Goal: Transaction & Acquisition: Purchase product/service

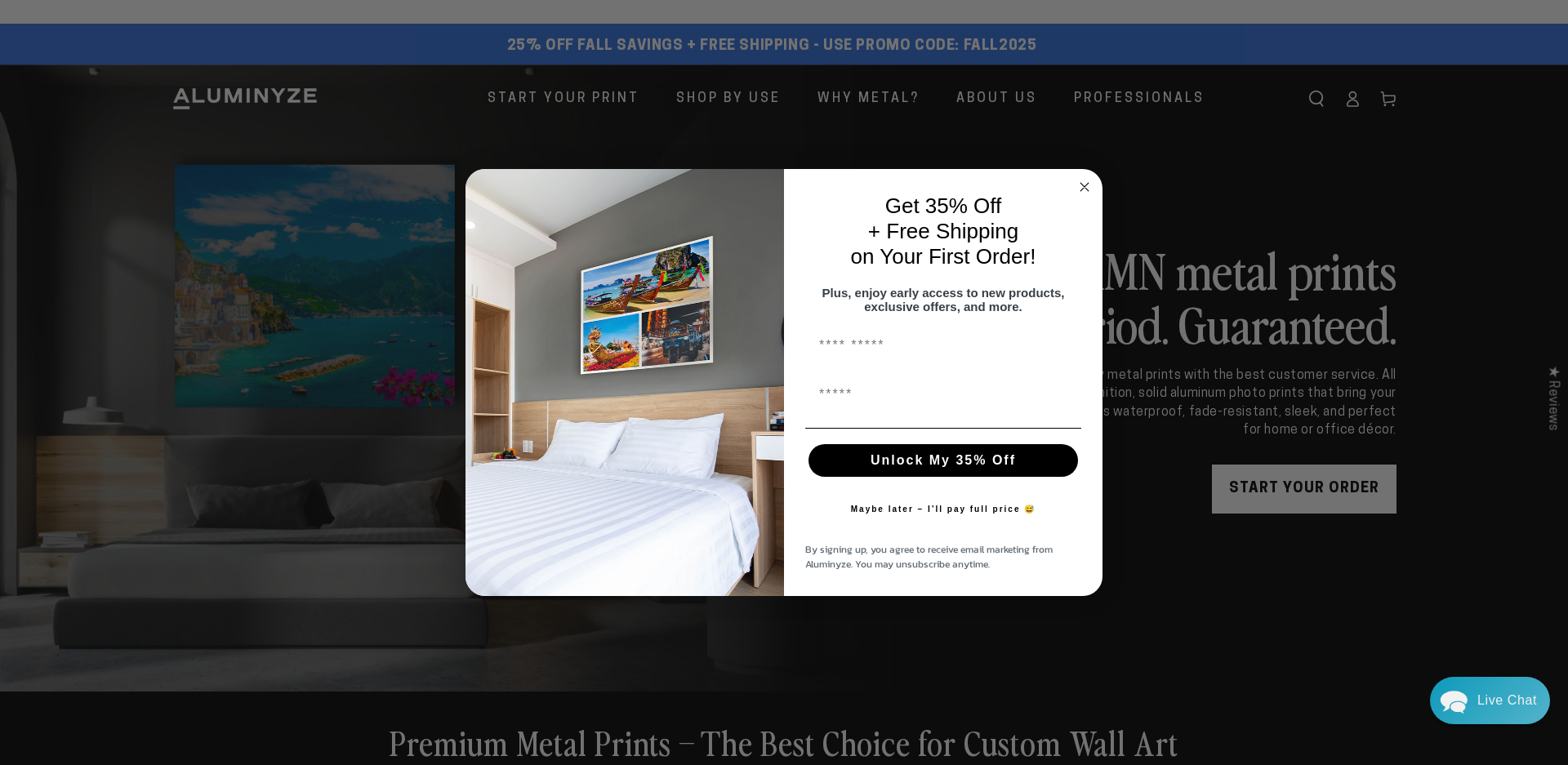
click at [1084, 182] on circle "Close dialog" at bounding box center [1084, 186] width 19 height 19
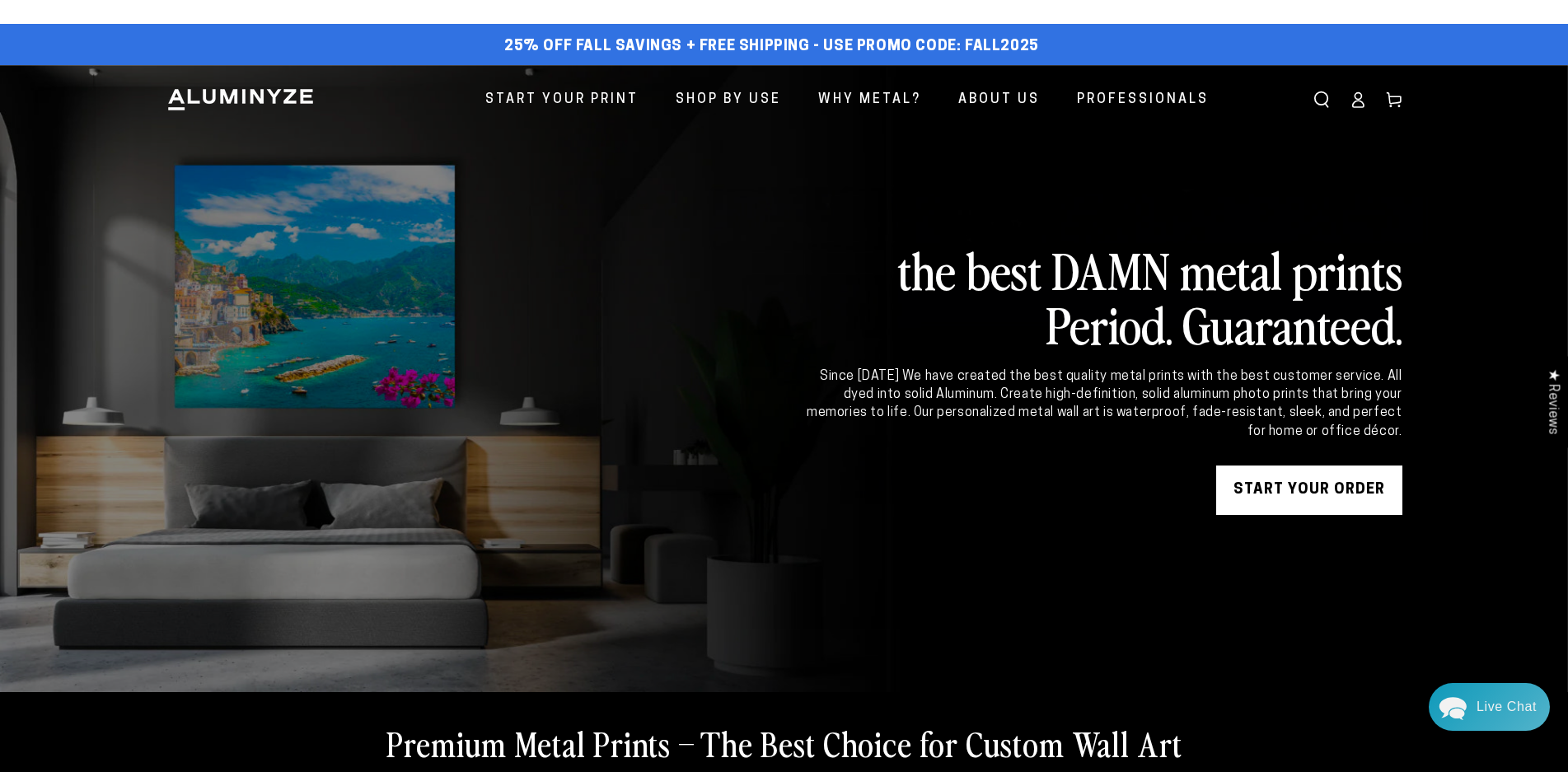
click at [1309, 494] on link "START YOUR Order" at bounding box center [1309, 490] width 186 height 50
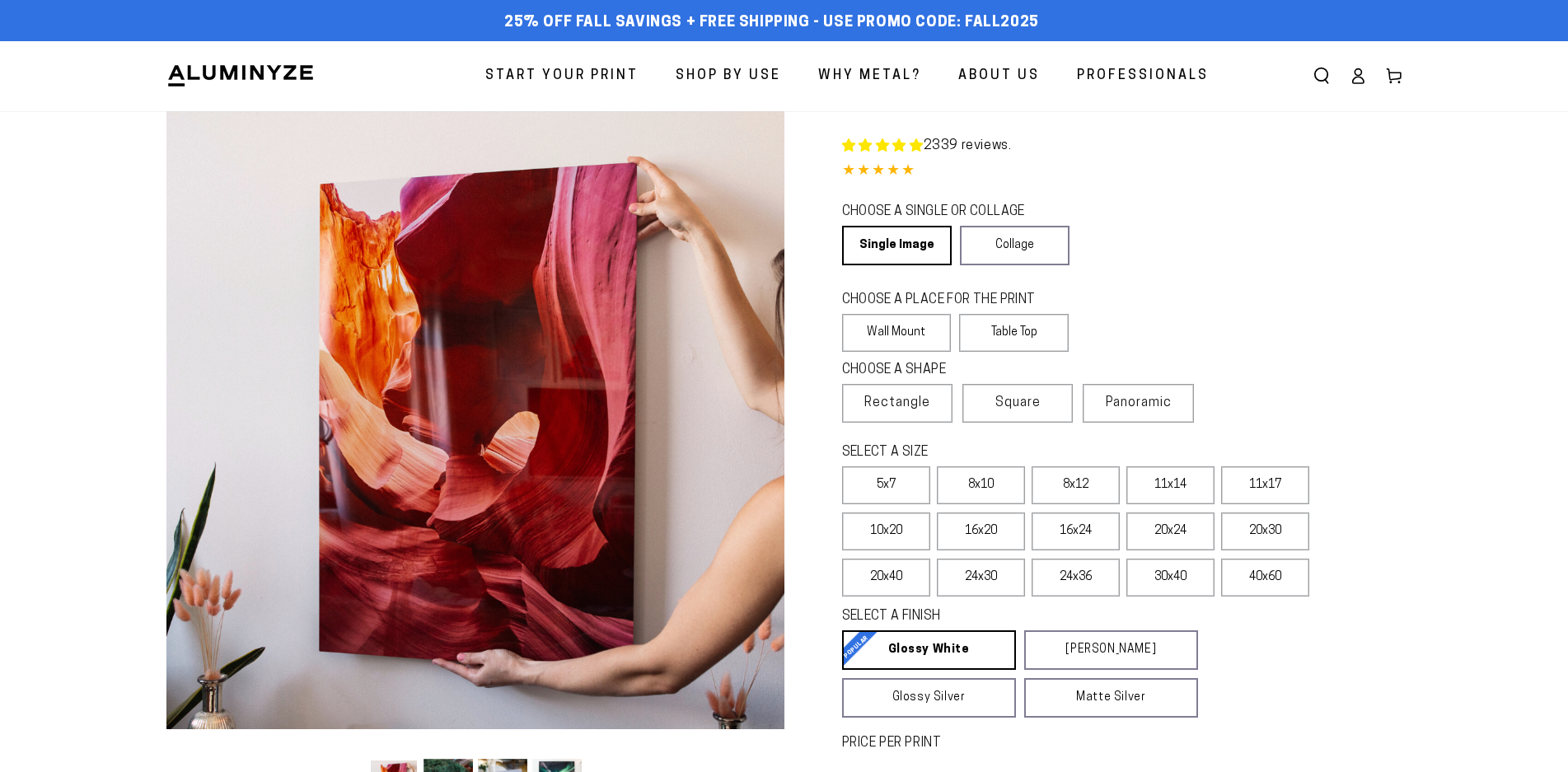
select select "**********"
click at [1074, 485] on label "8x12" at bounding box center [1075, 485] width 88 height 38
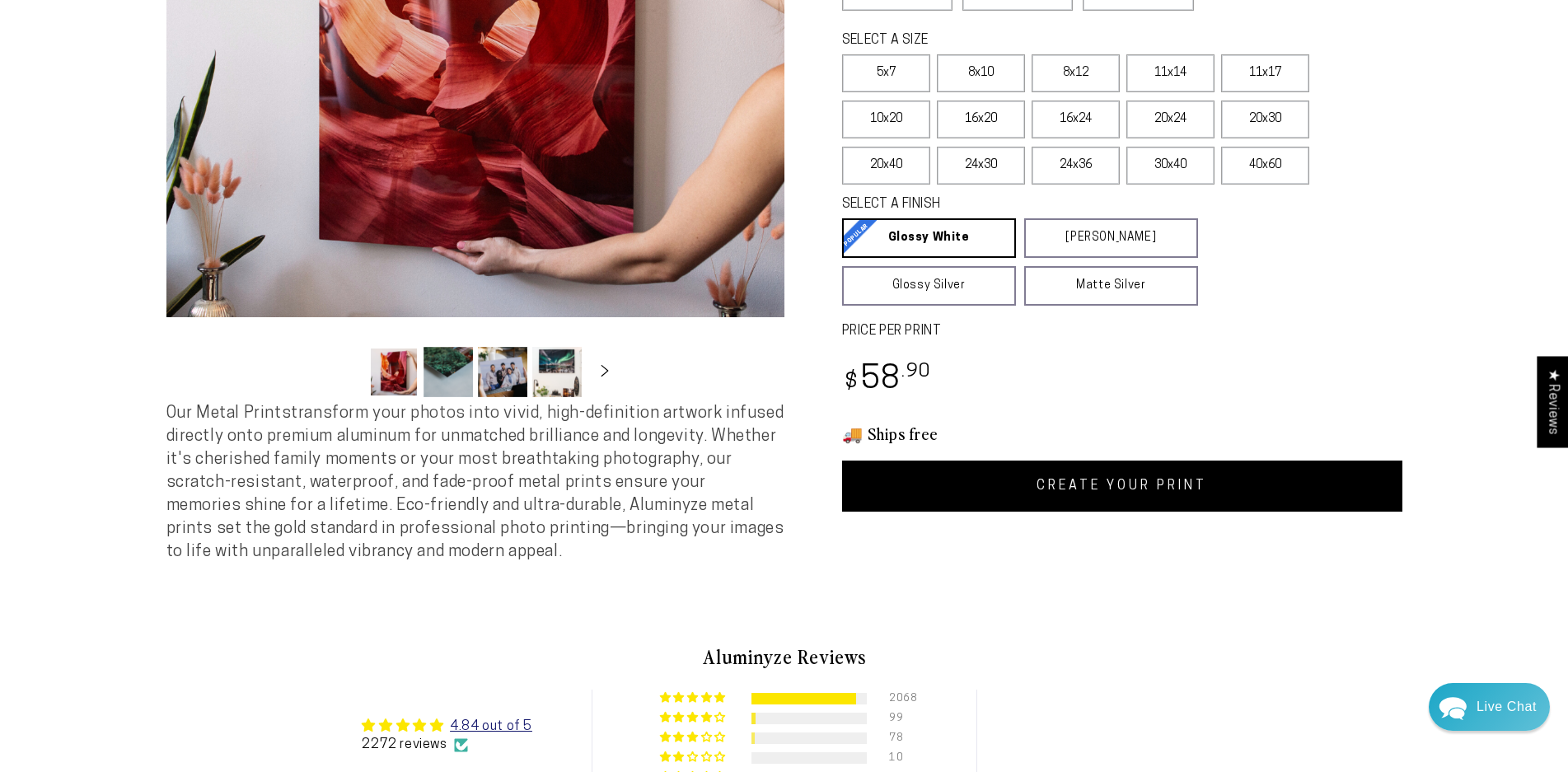
click at [1128, 496] on link "CREATE YOUR PRINT" at bounding box center [1122, 486] width 560 height 51
select select "**********"
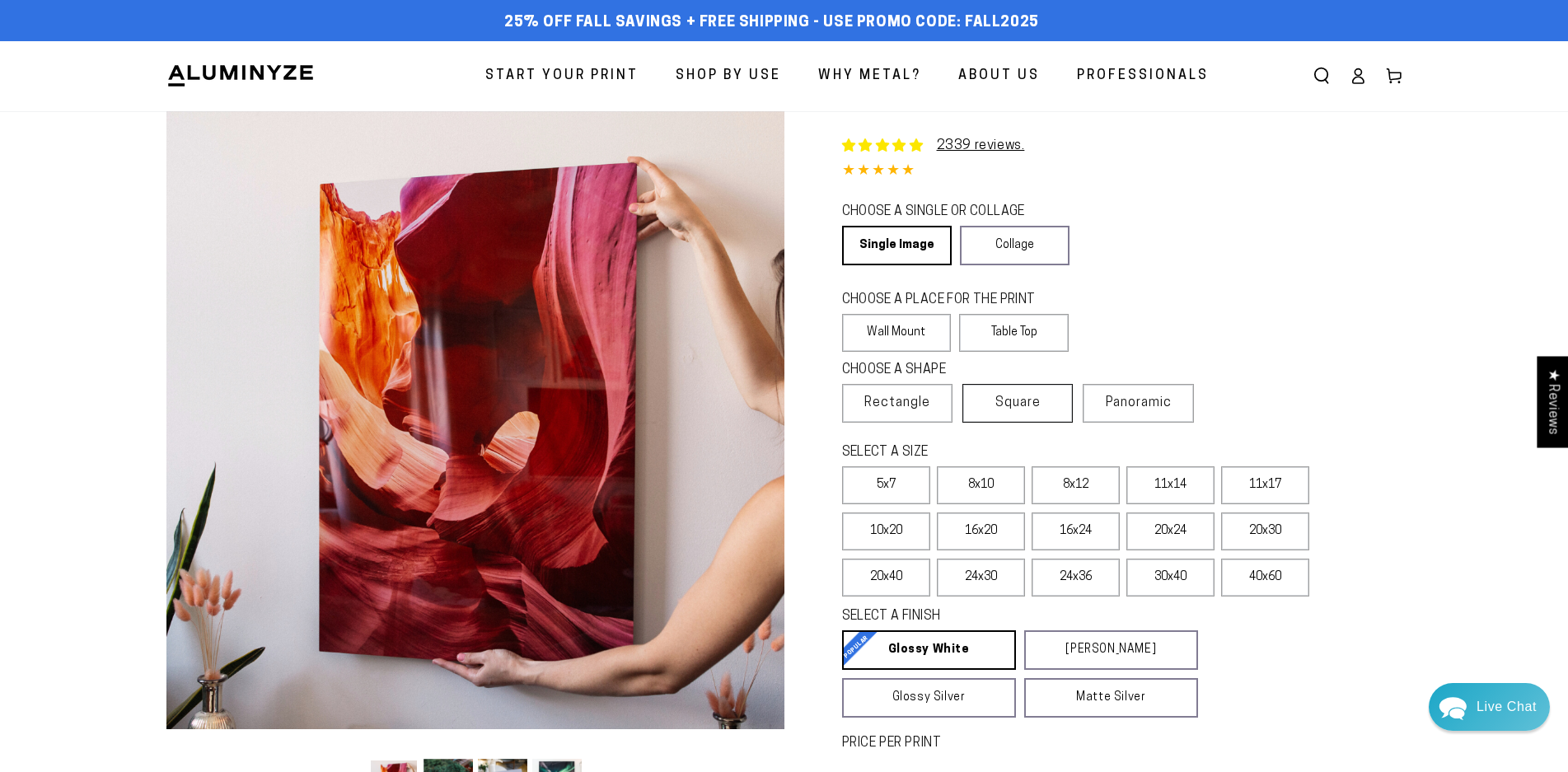
click at [1029, 390] on label "Square" at bounding box center [1017, 402] width 110 height 39
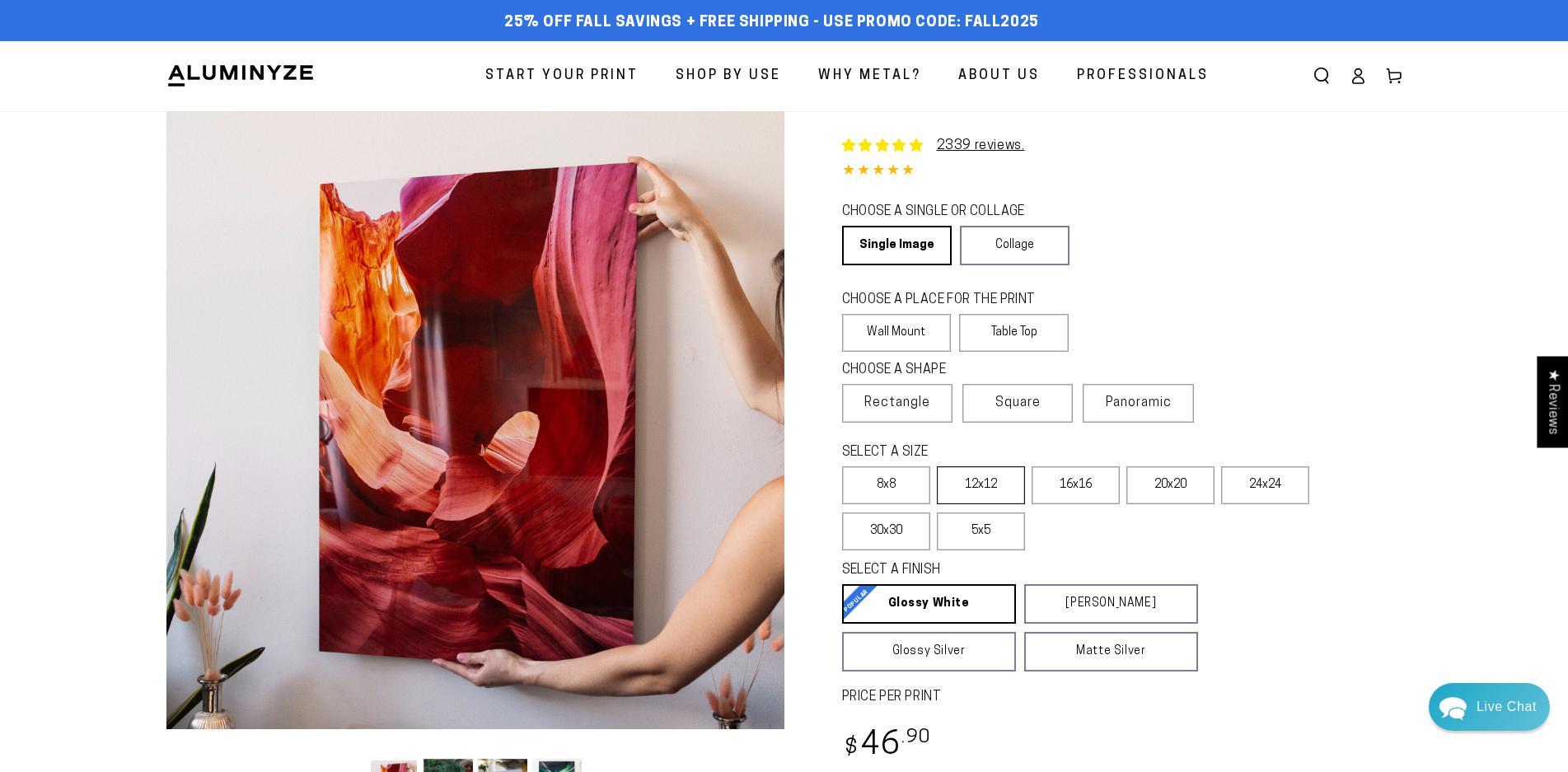
click at [992, 488] on label "12x12" at bounding box center [980, 485] width 88 height 38
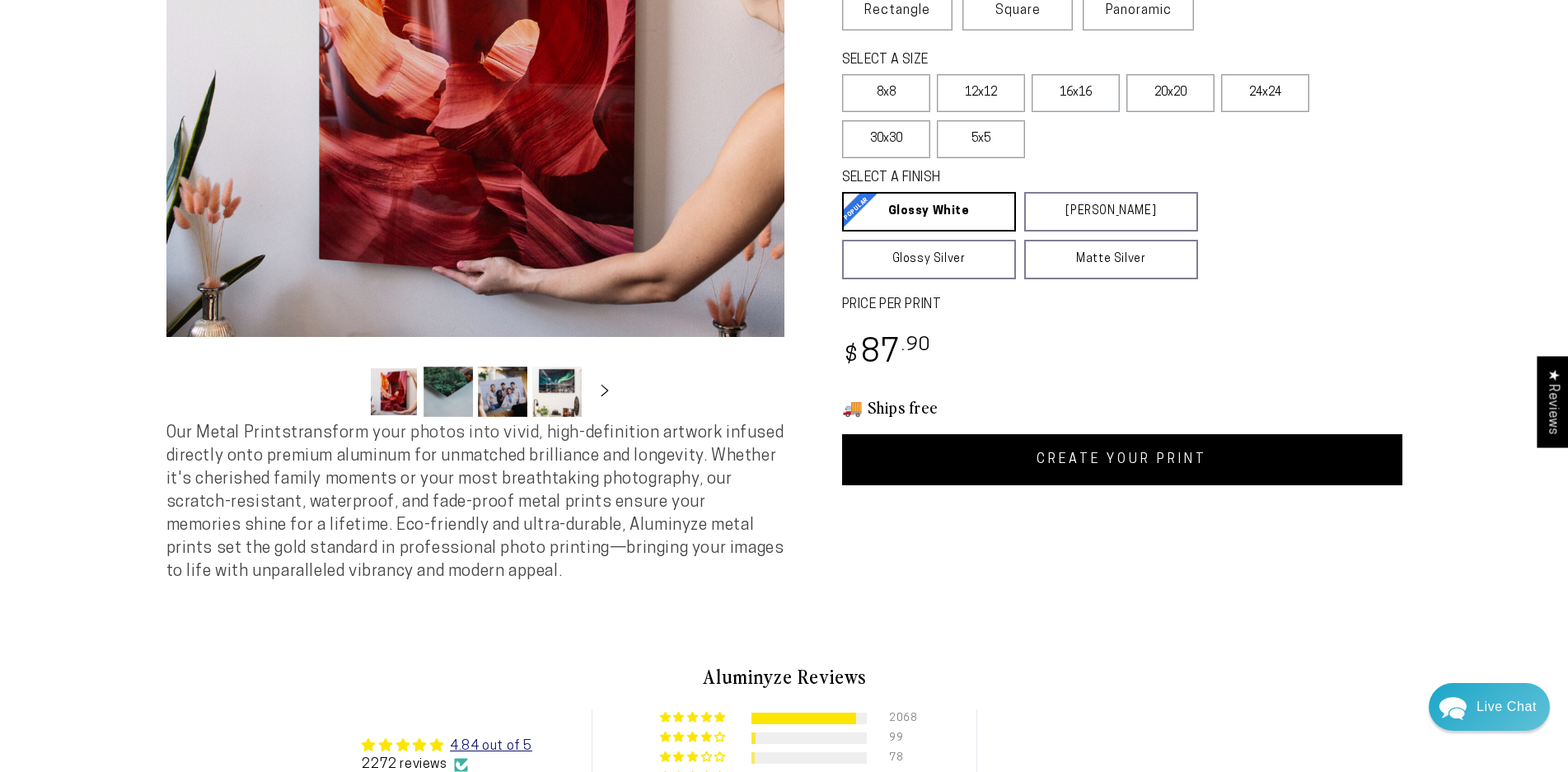
scroll to position [412, 0]
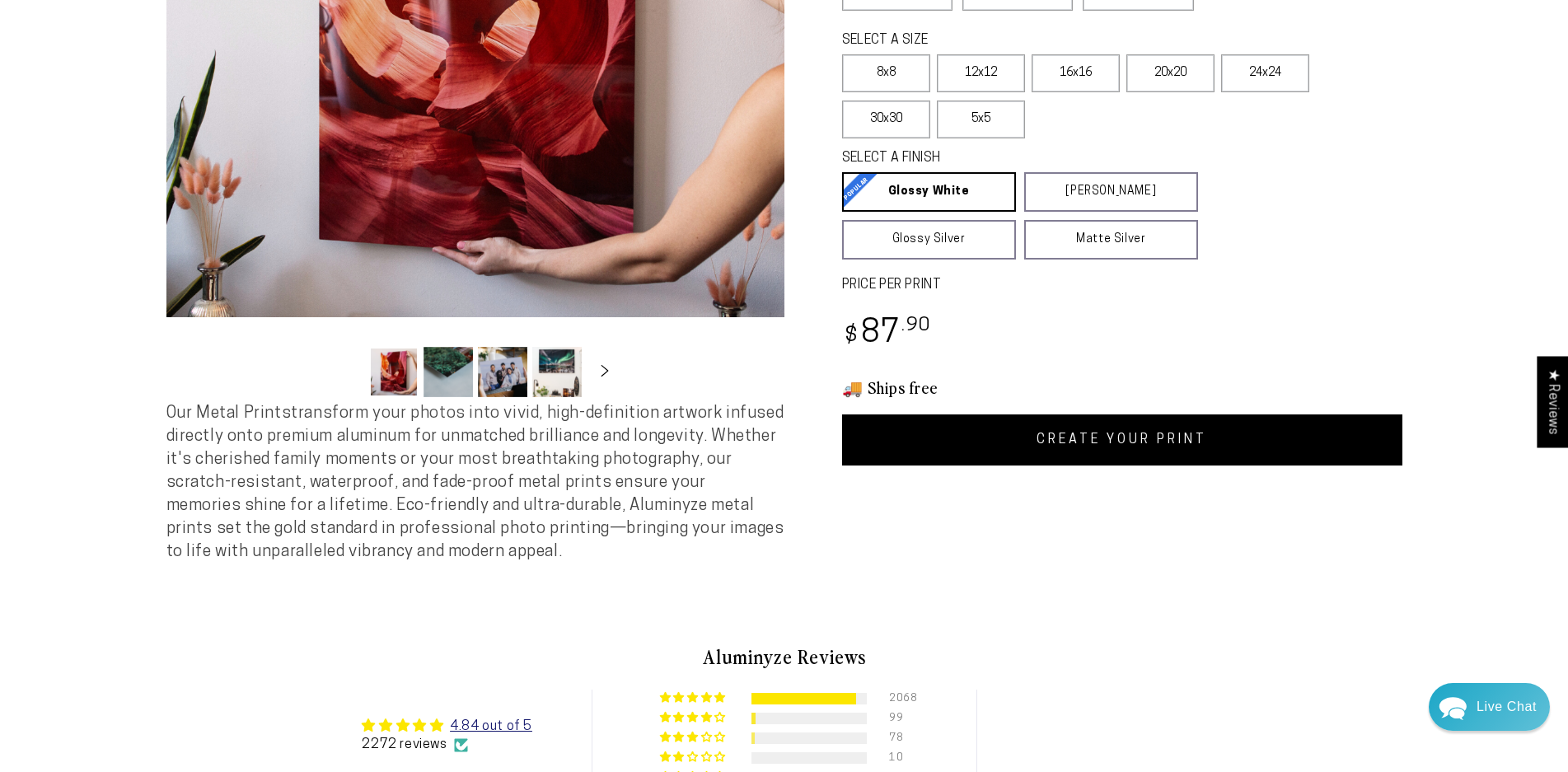
click at [1122, 438] on link "CREATE YOUR PRINT" at bounding box center [1122, 440] width 560 height 51
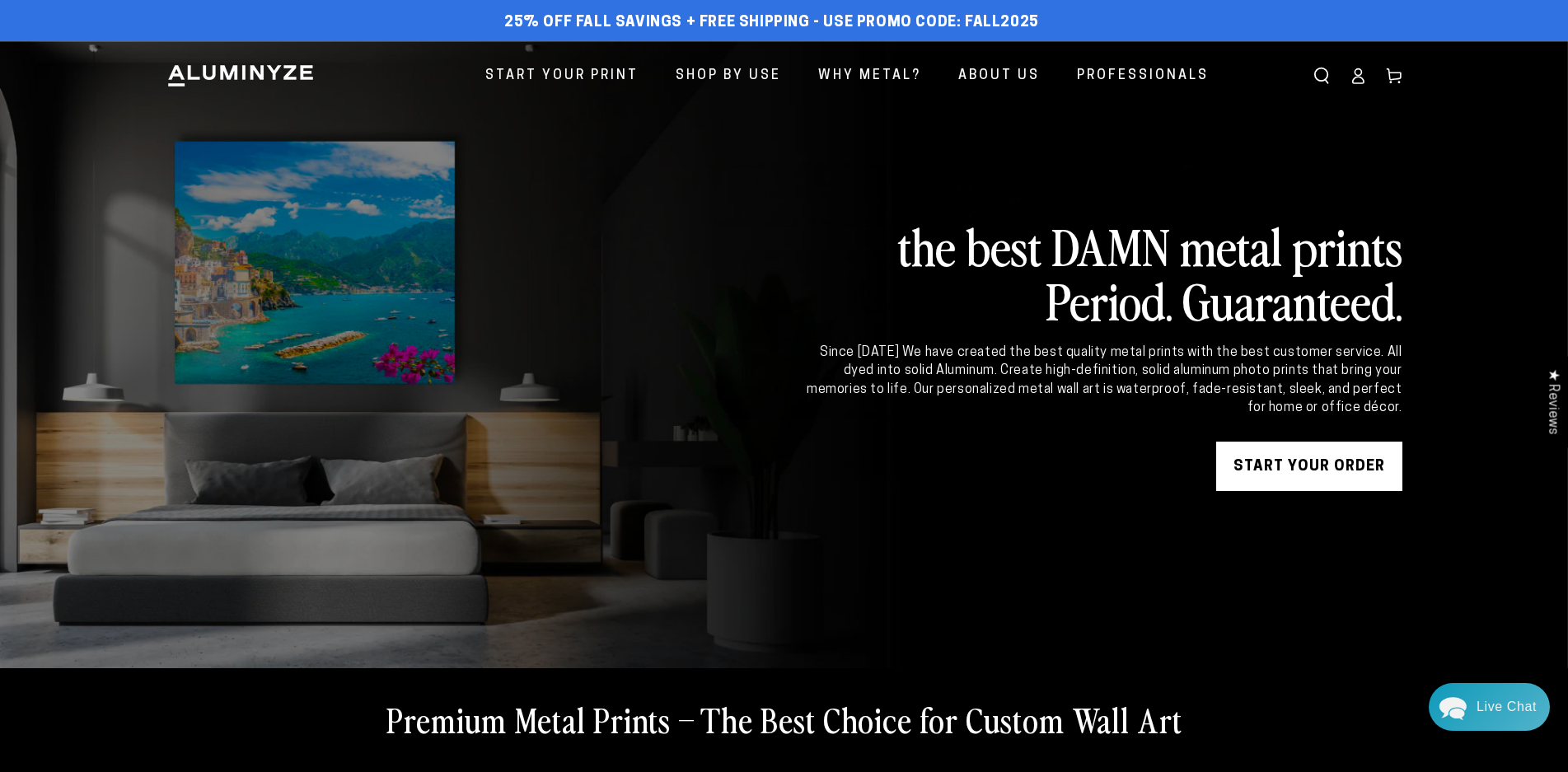
click at [1282, 474] on link "START YOUR Order" at bounding box center [1309, 466] width 186 height 50
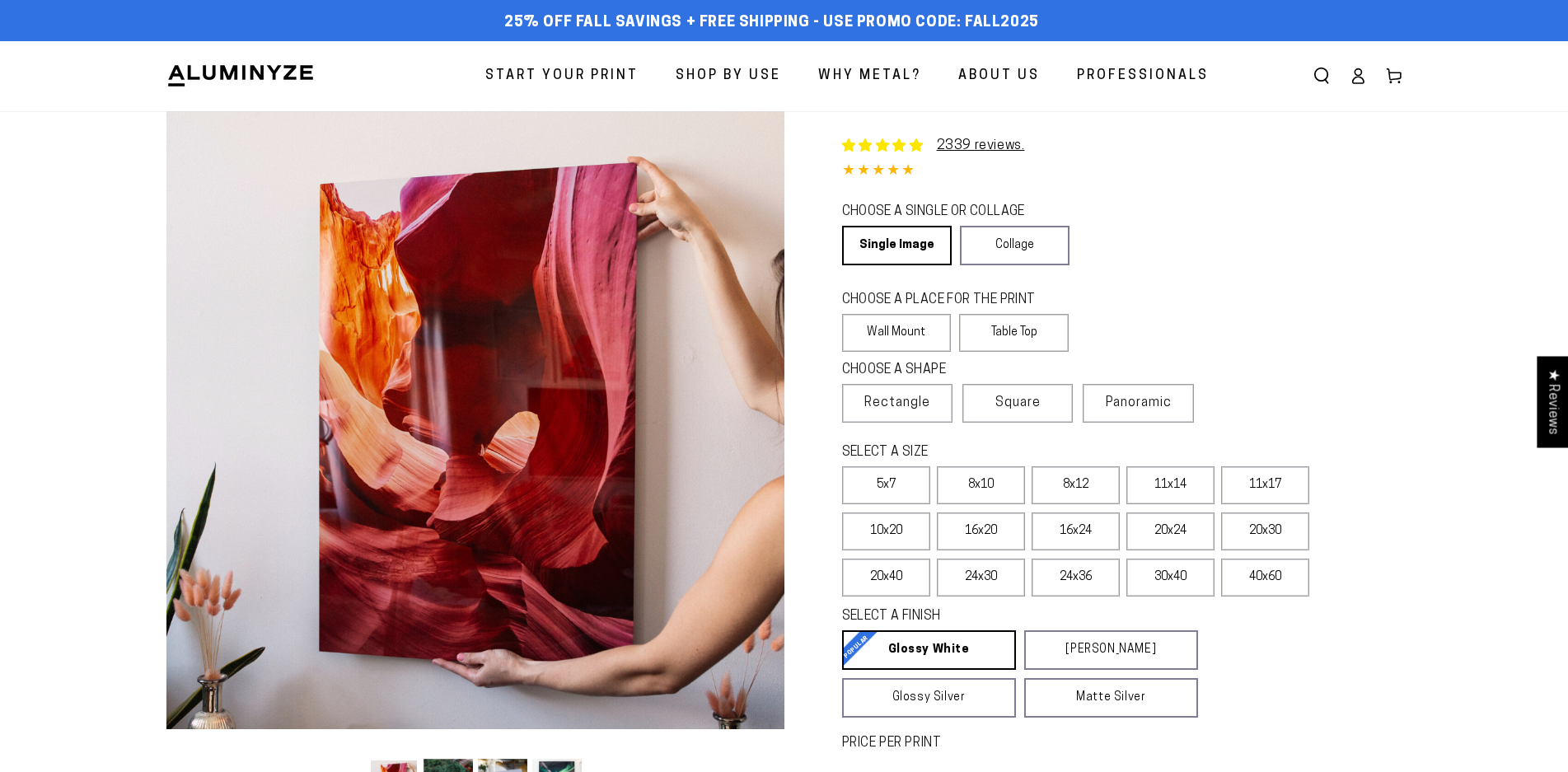
select select "**********"
click at [932, 244] on link "Single Image" at bounding box center [896, 245] width 107 height 39
click at [920, 339] on label "Wall Mount" at bounding box center [897, 333] width 110 height 38
click at [993, 408] on label "Square" at bounding box center [1017, 402] width 110 height 39
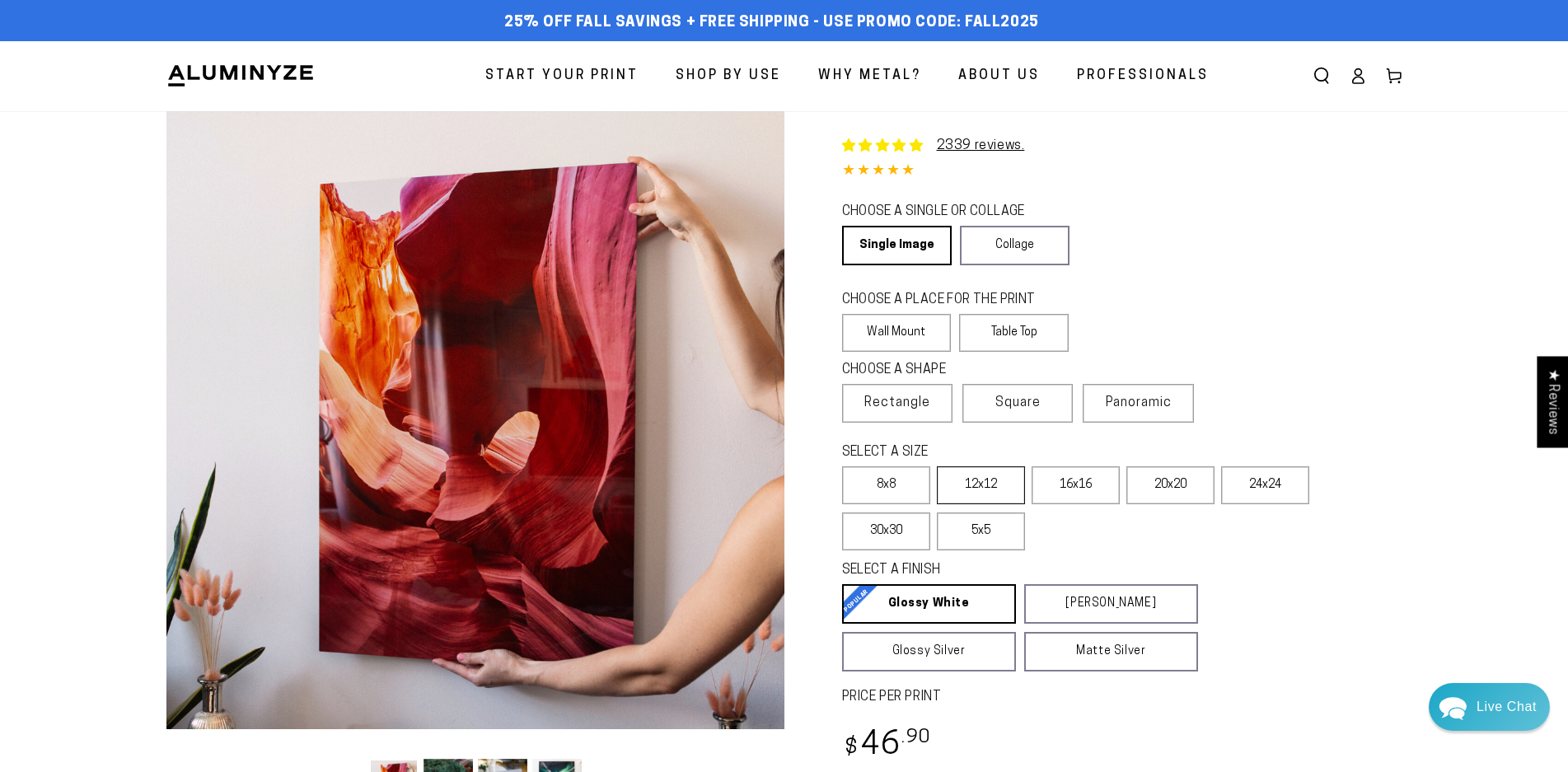
click at [1003, 490] on label "12x12" at bounding box center [980, 485] width 88 height 38
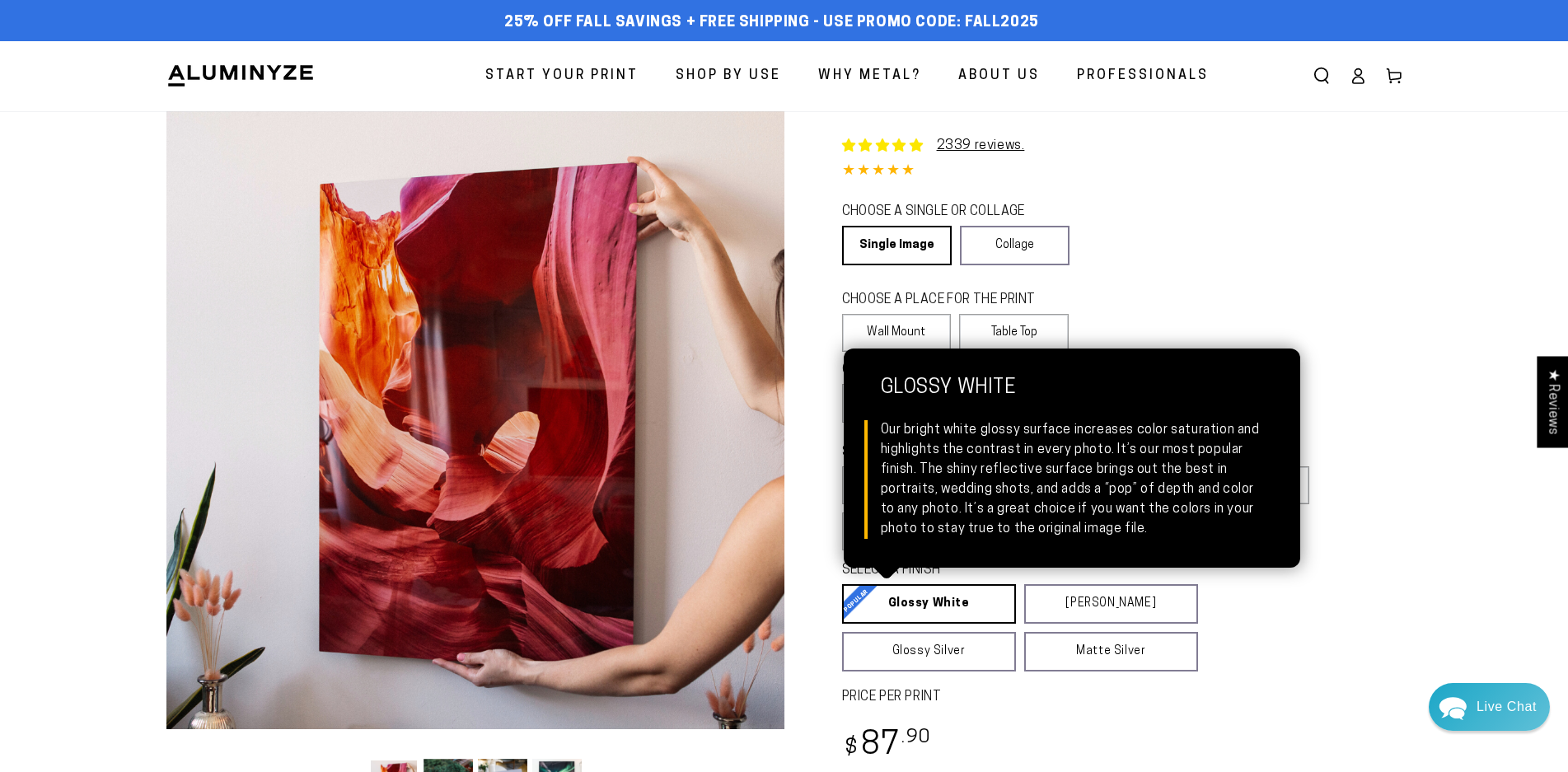
click at [977, 610] on link "Glossy White Glossy White Our bright white glossy surface increases color satur…" at bounding box center [929, 604] width 174 height 39
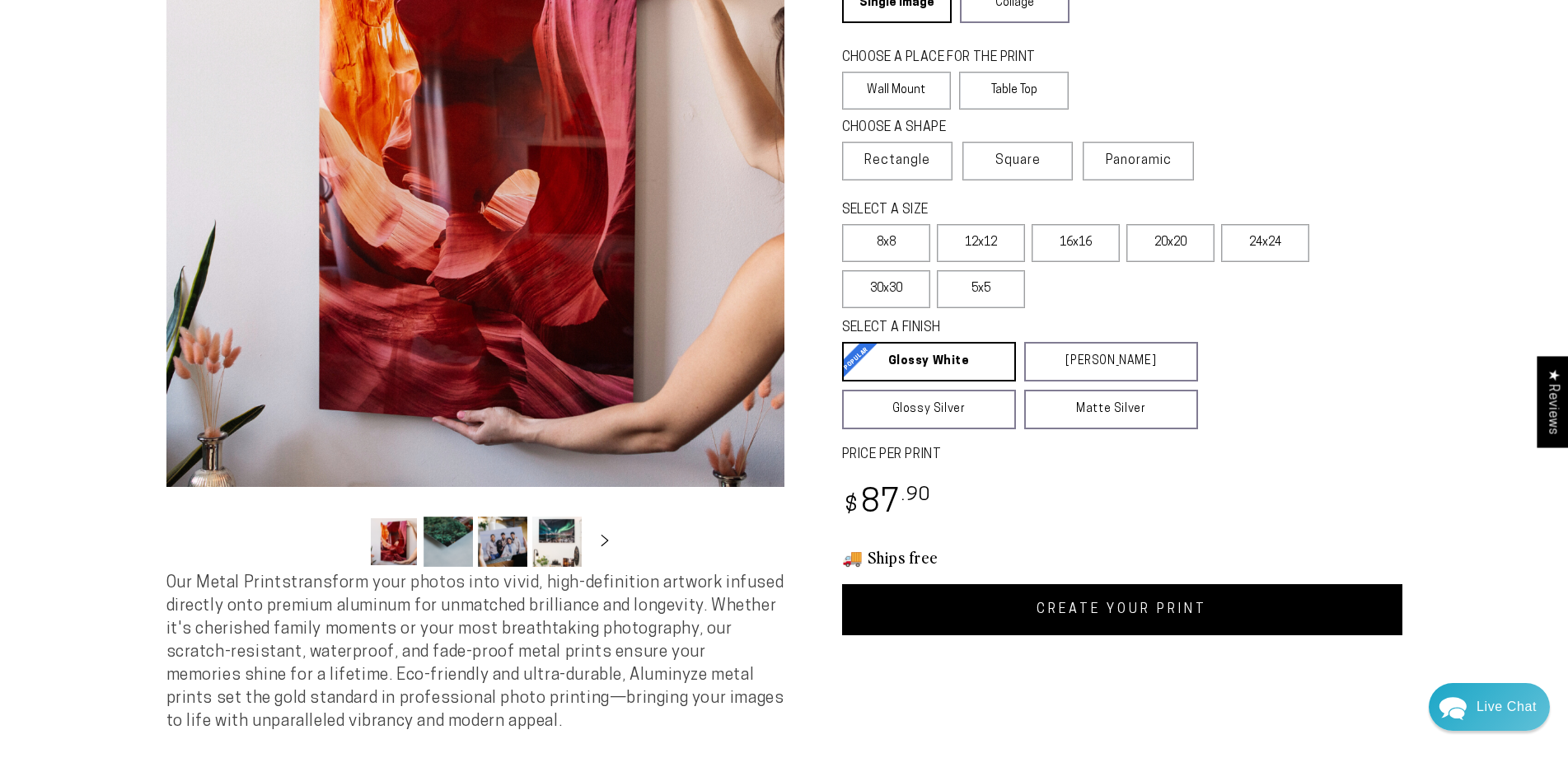
scroll to position [330, 0]
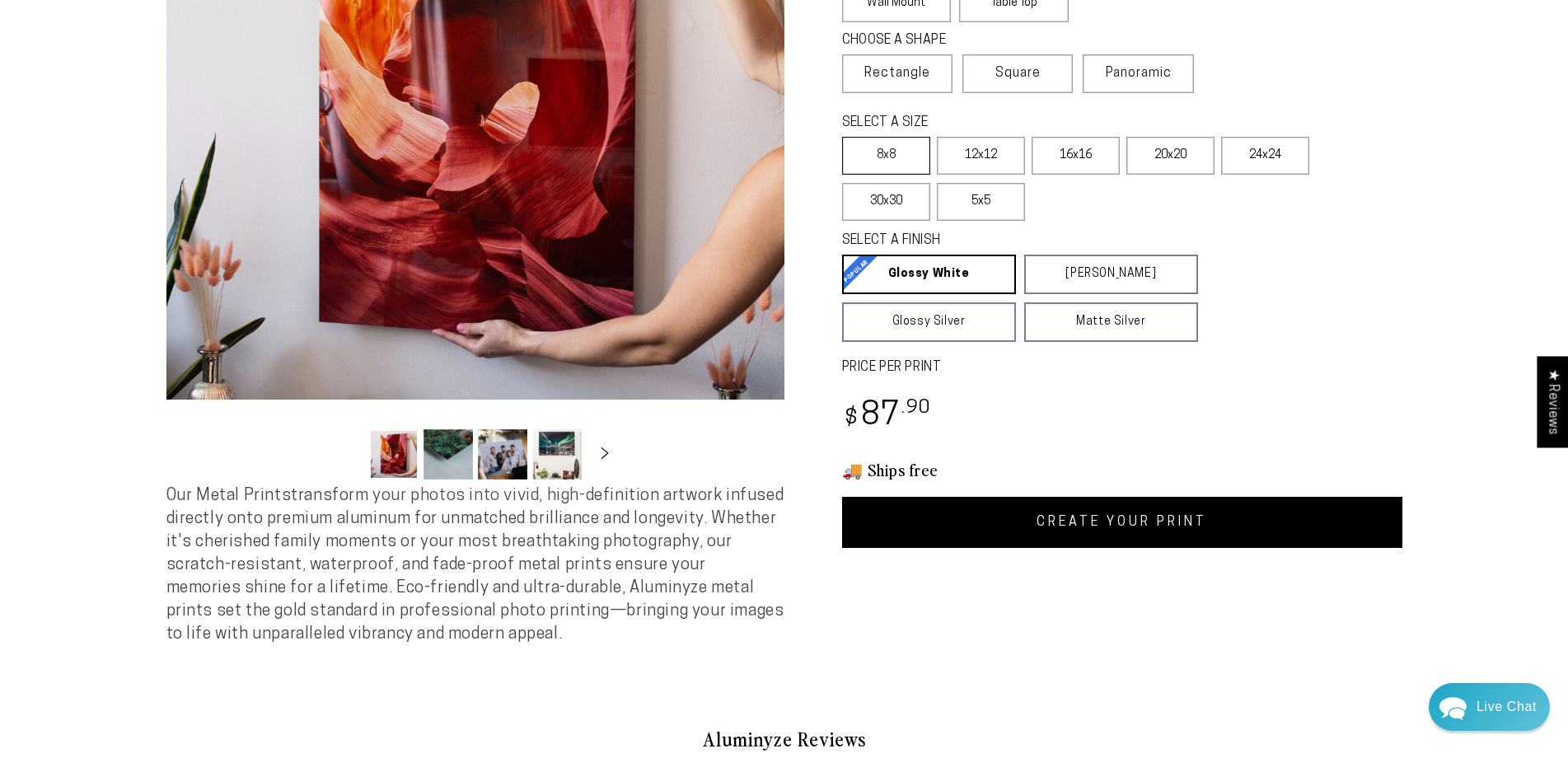
click at [882, 158] on label "8x8" at bounding box center [886, 155] width 88 height 38
click at [1161, 528] on link "CREATE YOUR PRINT" at bounding box center [1122, 522] width 560 height 51
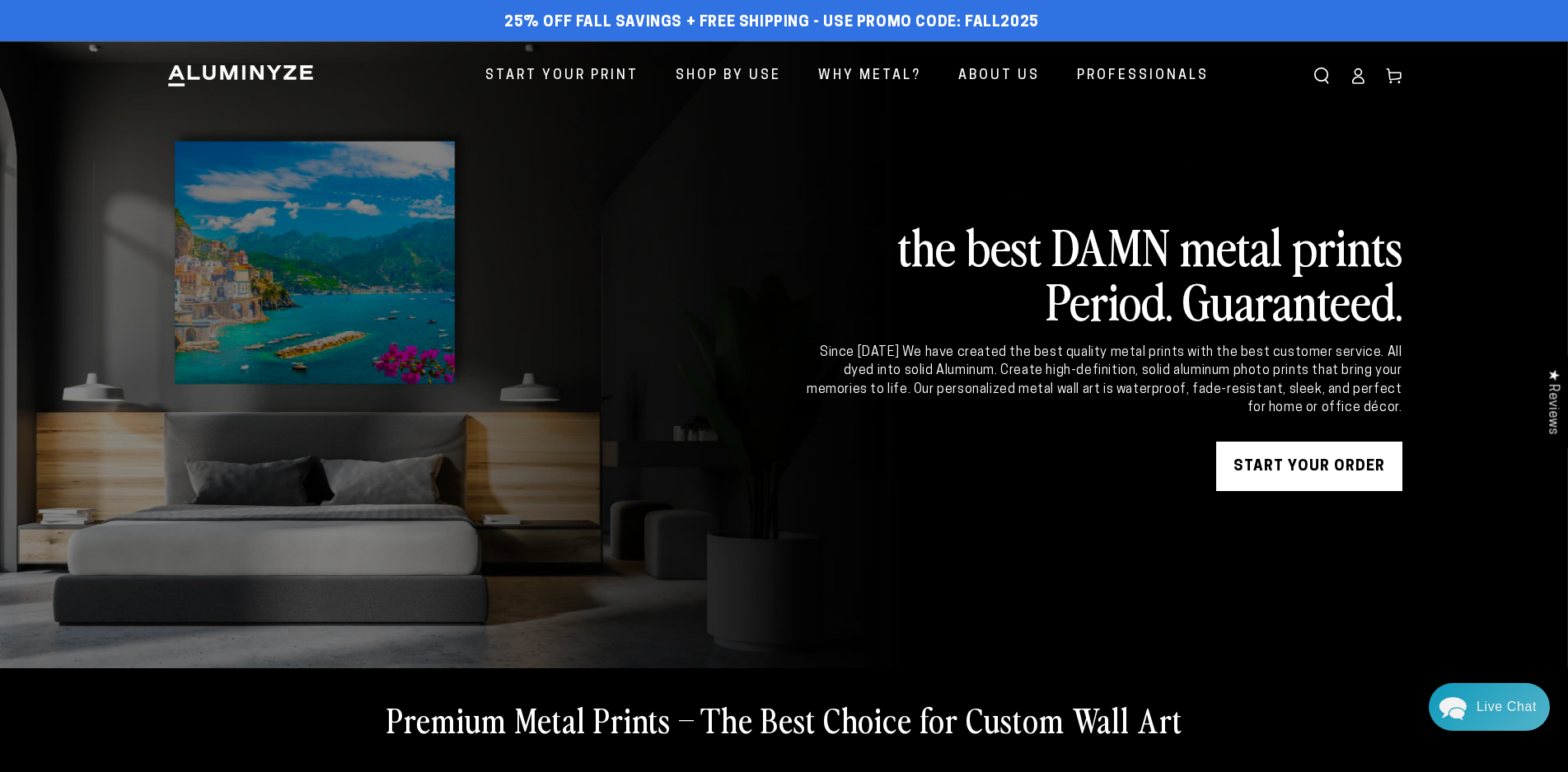
click at [1321, 458] on link "START YOUR Order" at bounding box center [1309, 466] width 186 height 50
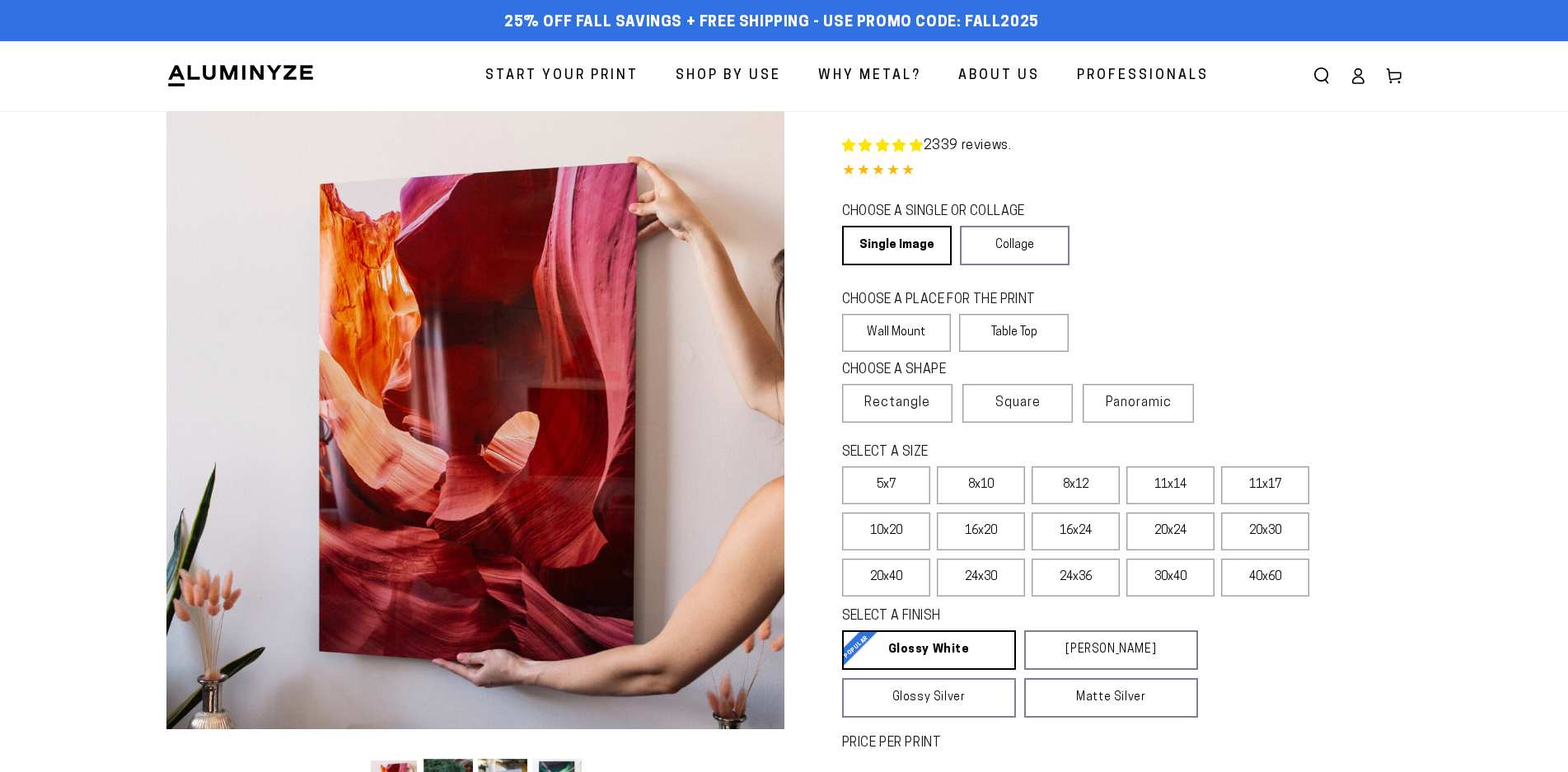
select select "**********"
click at [1003, 483] on label "8x10" at bounding box center [980, 485] width 88 height 38
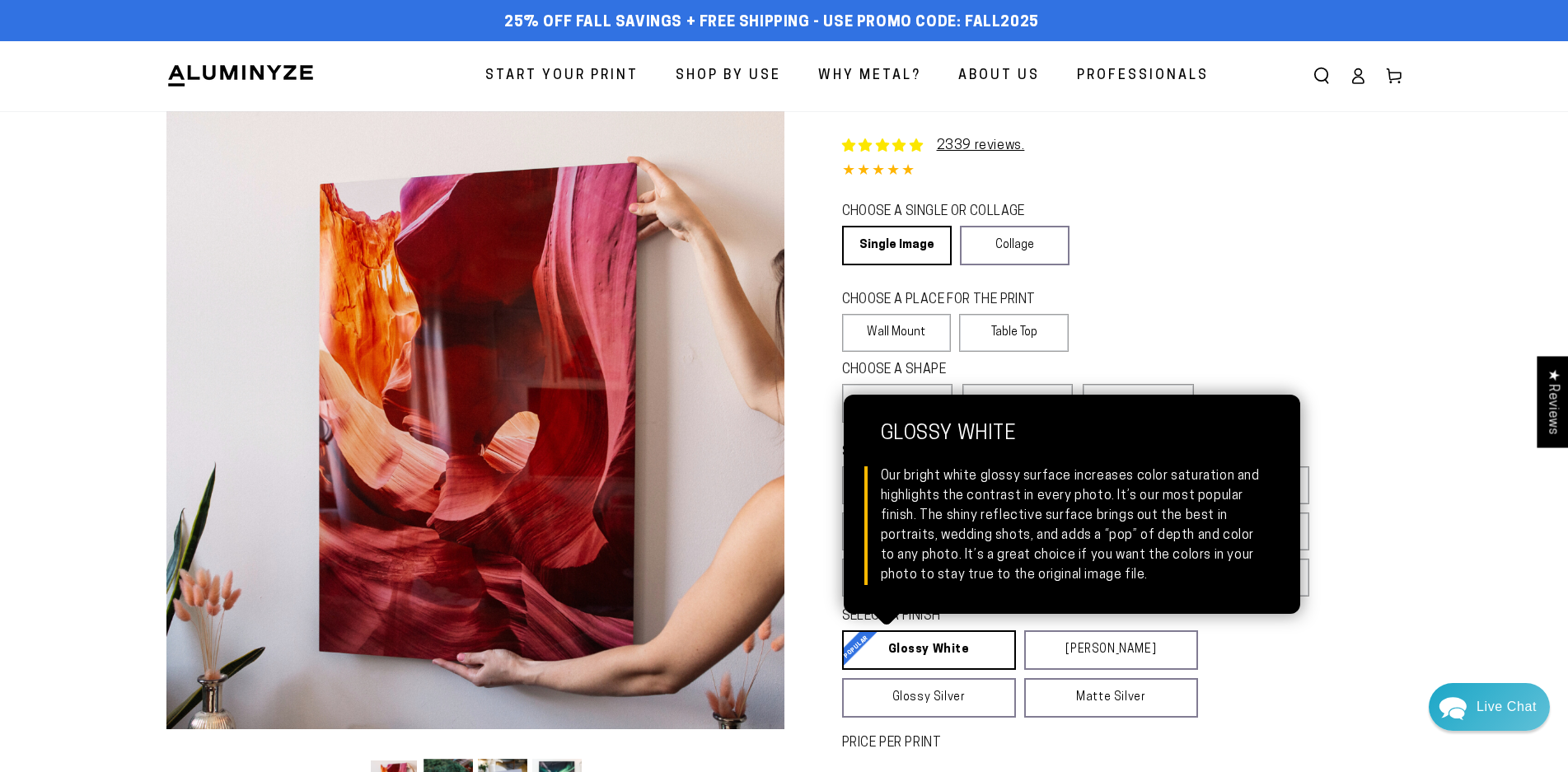
click at [980, 642] on link "Glossy White Glossy White Our bright white glossy surface increases color satur…" at bounding box center [929, 650] width 174 height 39
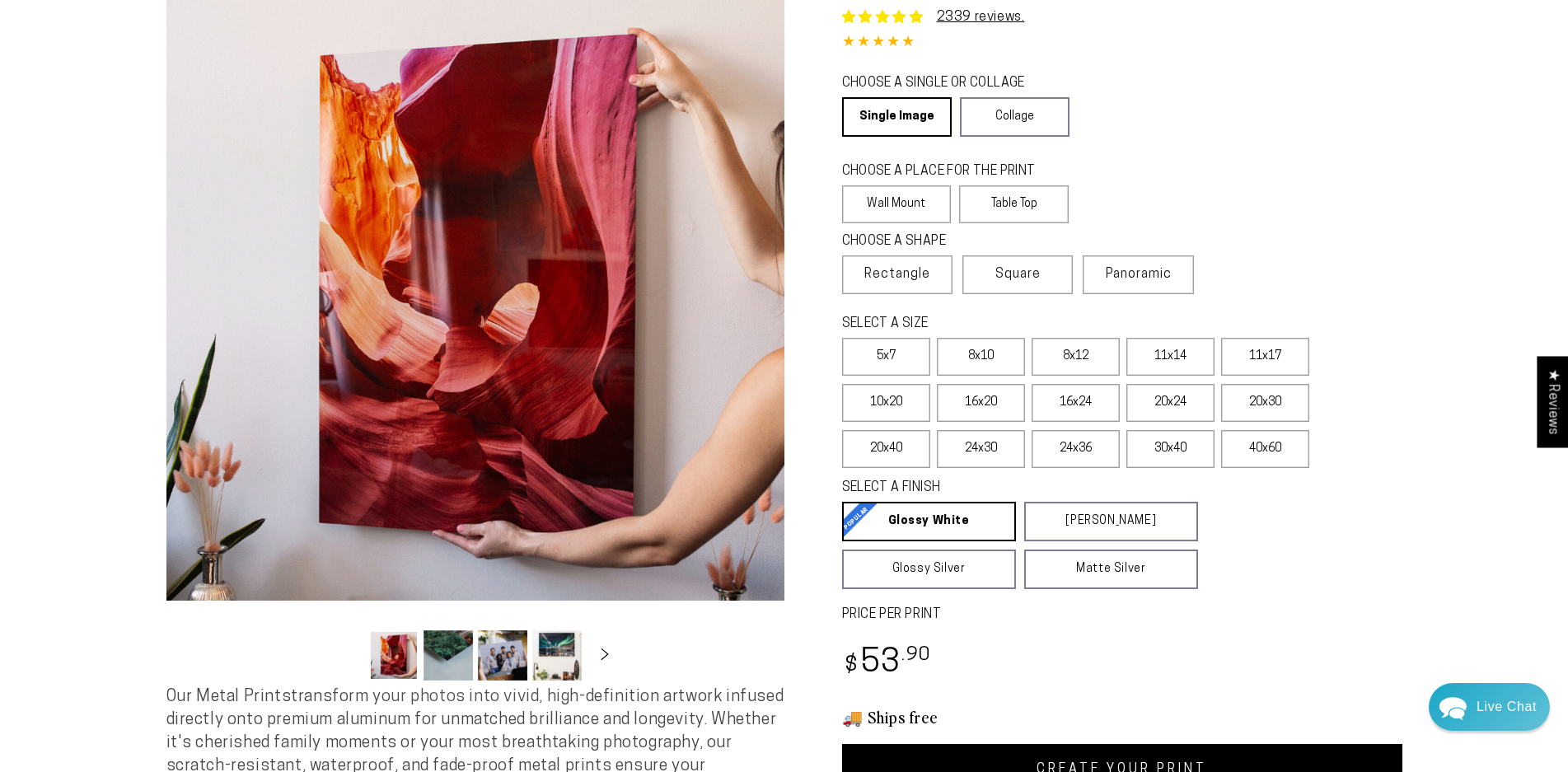
scroll to position [495, 0]
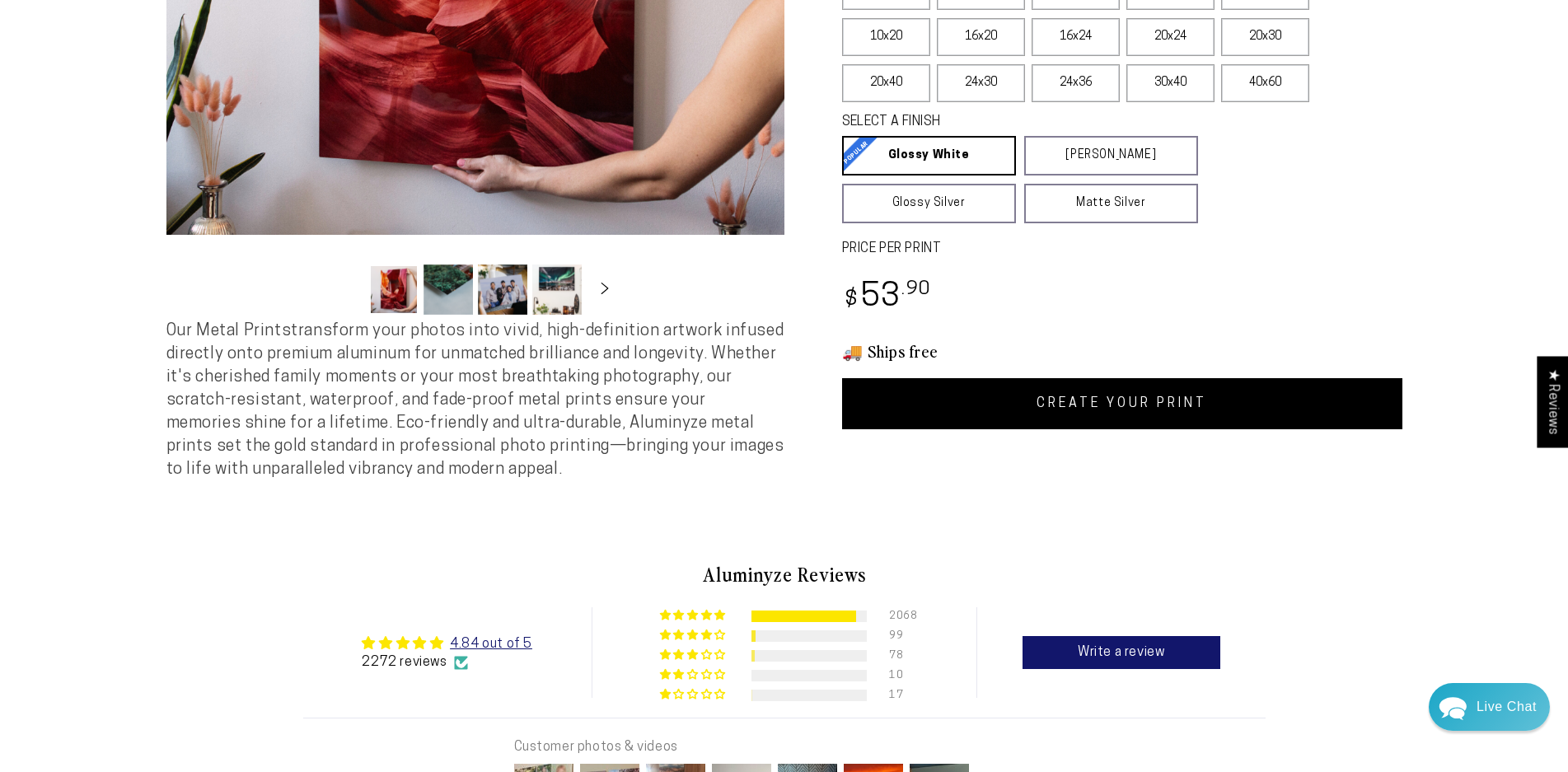
click at [1120, 408] on link "CREATE YOUR PRINT" at bounding box center [1122, 403] width 560 height 51
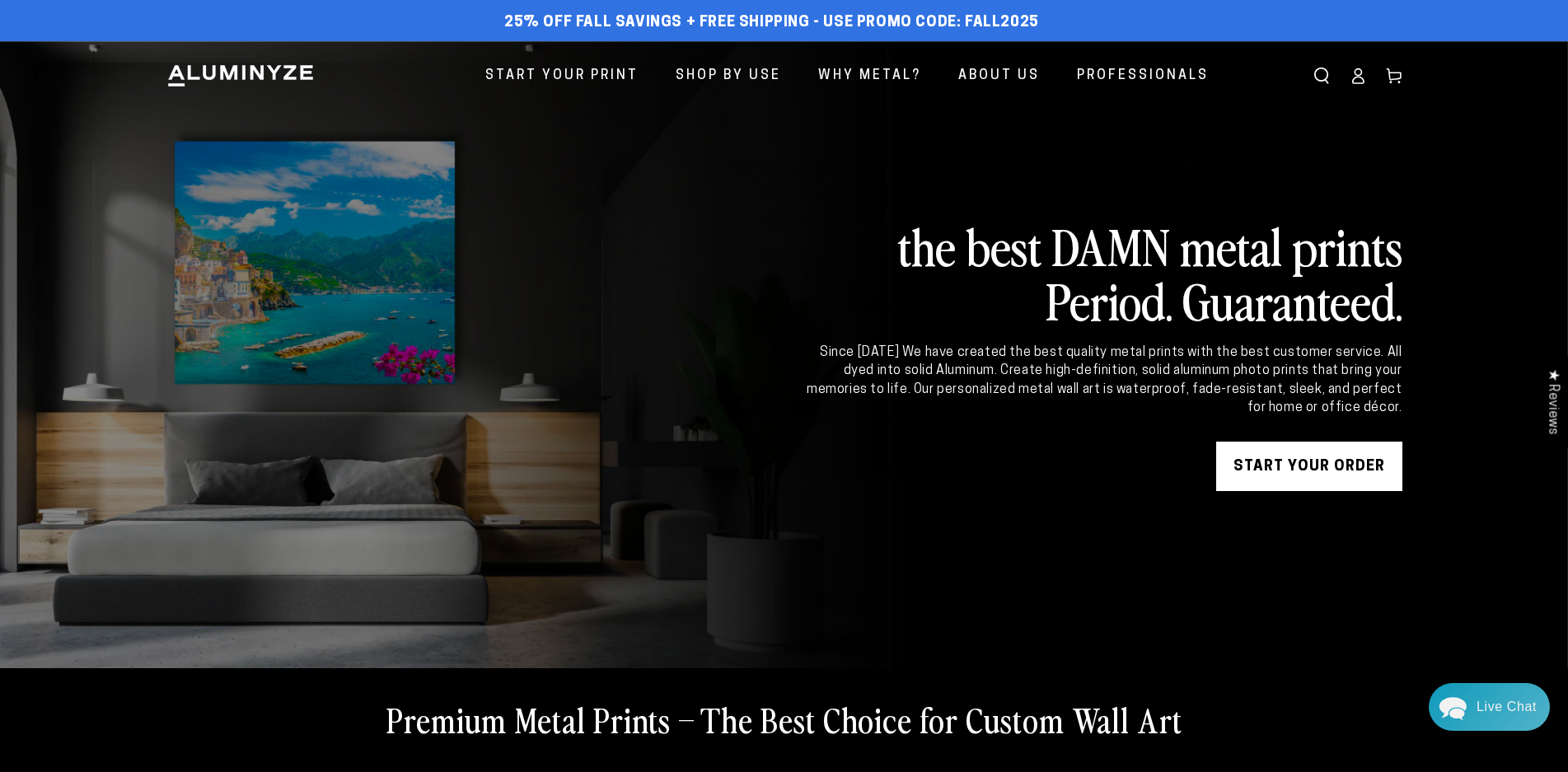
click at [1328, 464] on link "START YOUR Order" at bounding box center [1309, 466] width 186 height 50
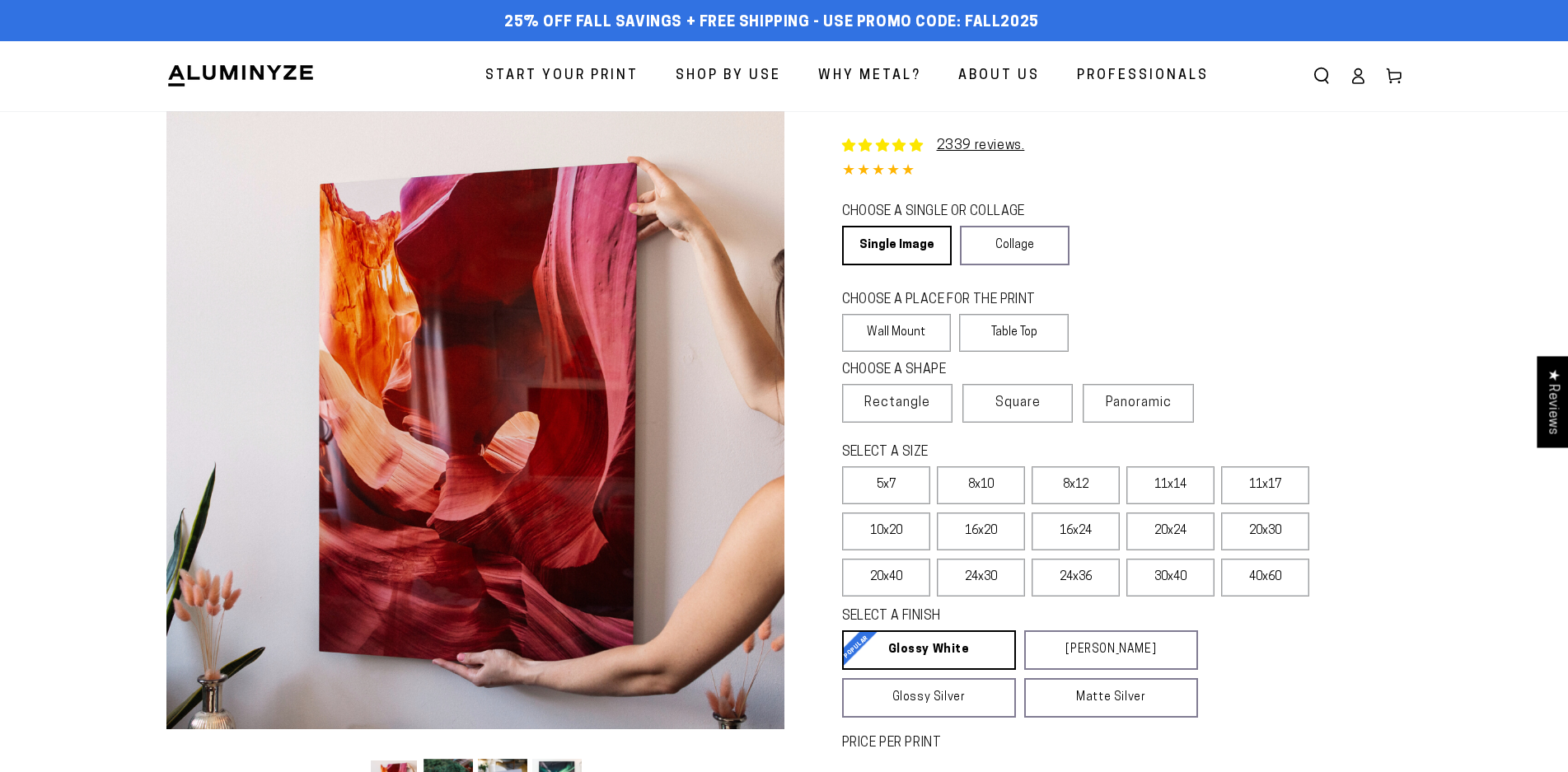
select select "**********"
click at [988, 486] on label "8x10" at bounding box center [980, 485] width 88 height 38
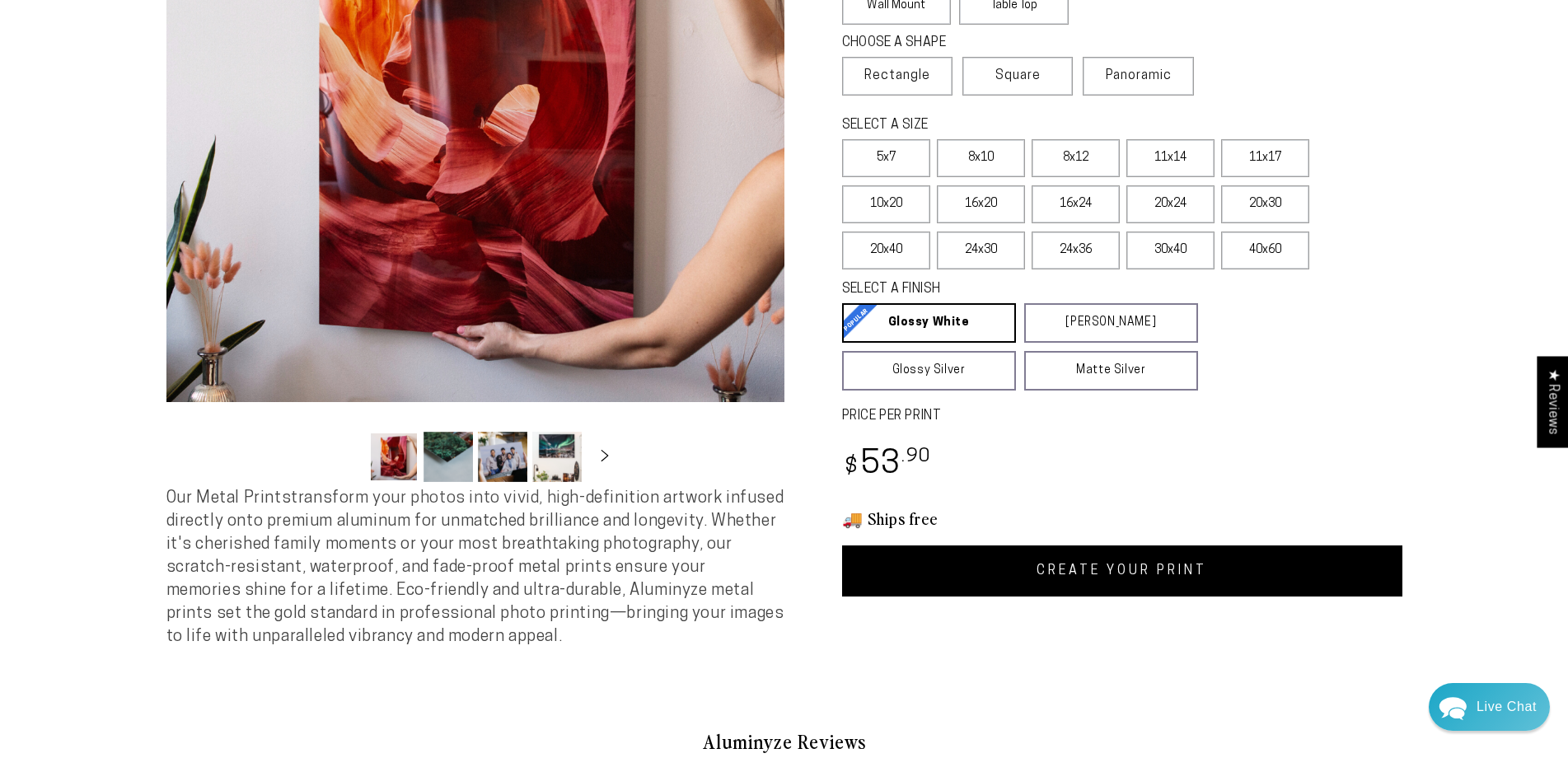
scroll to position [330, 0]
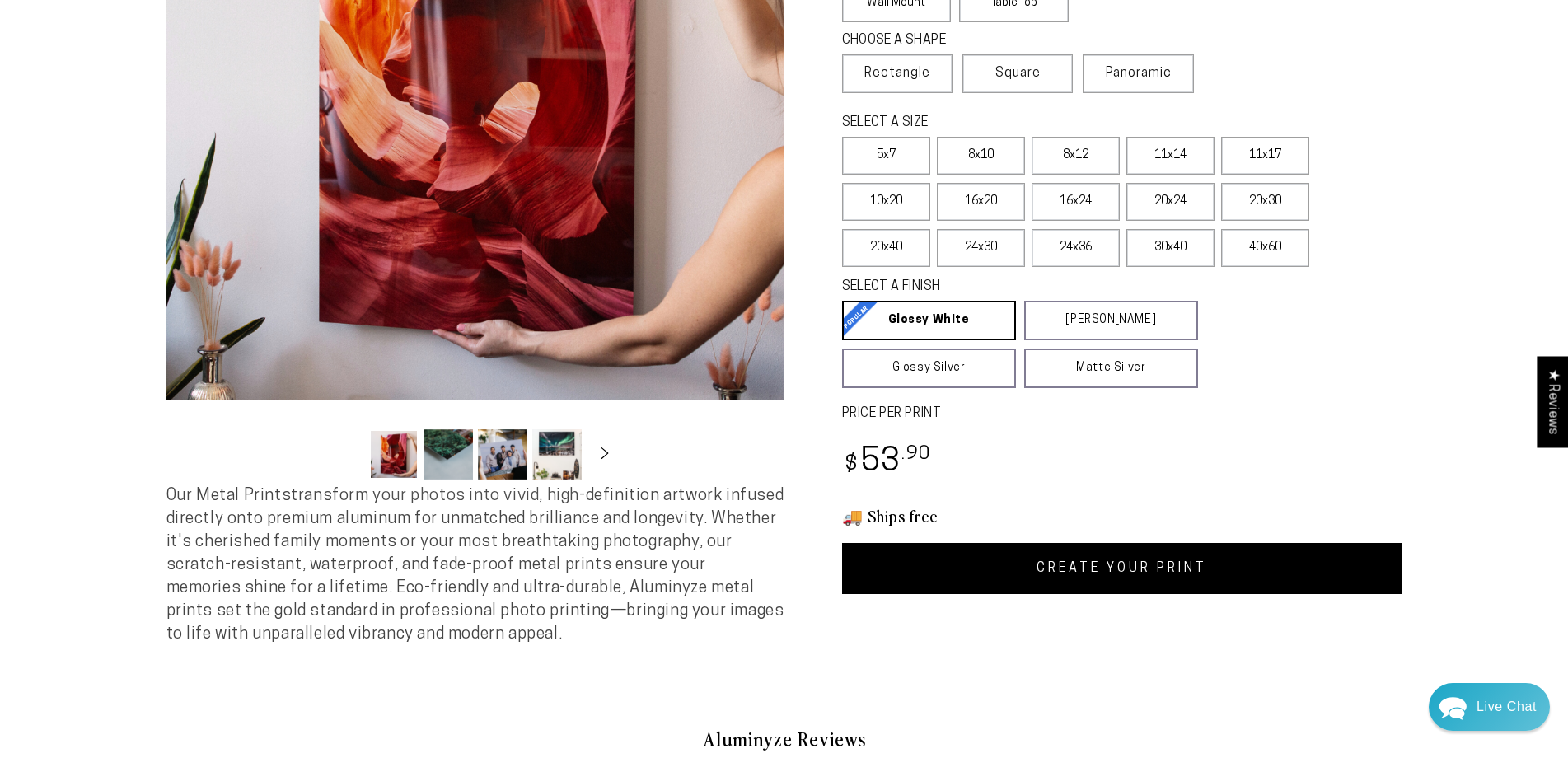
click at [1226, 570] on link "CREATE YOUR PRINT" at bounding box center [1122, 569] width 560 height 51
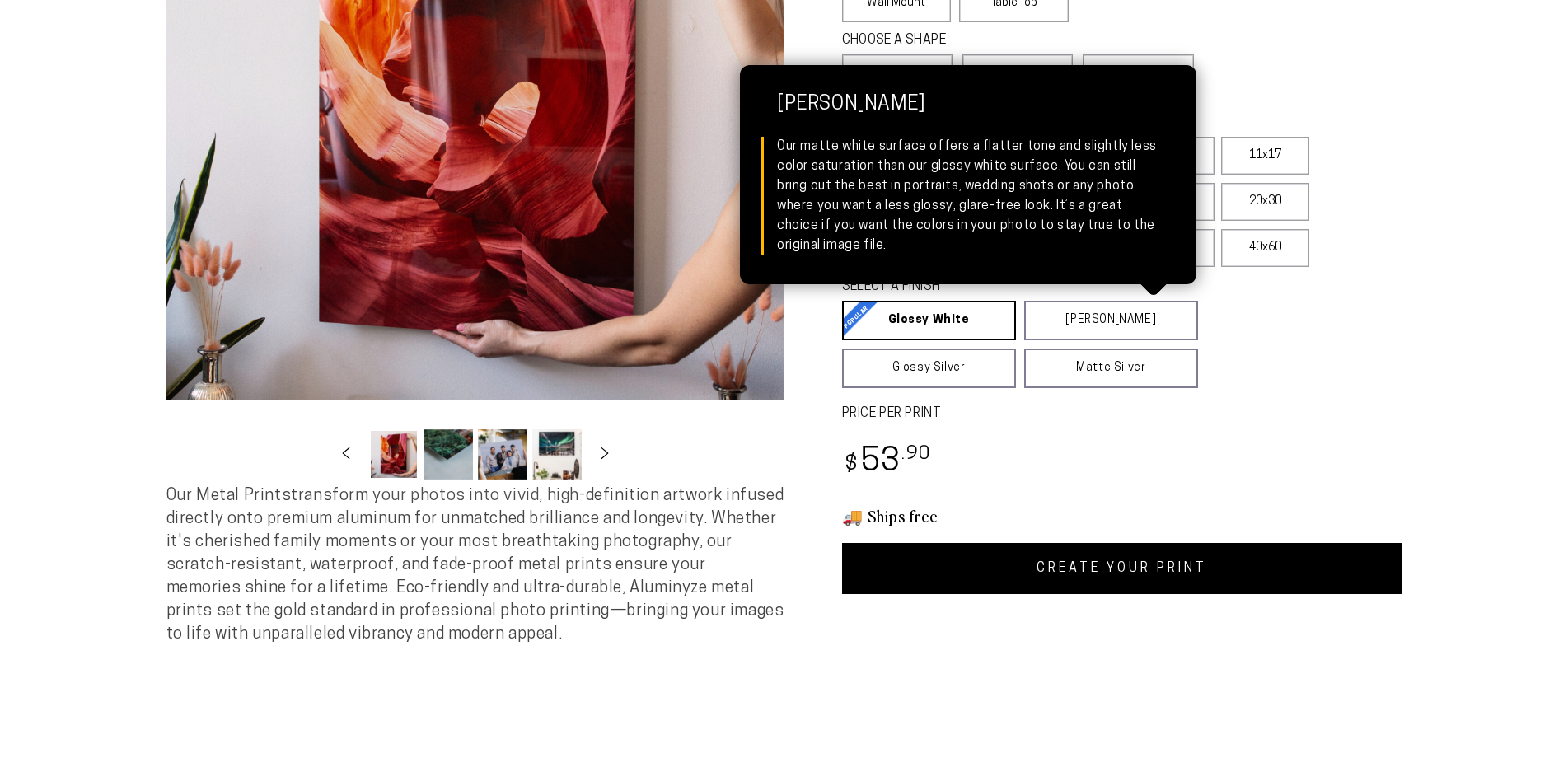
scroll to position [0, 51]
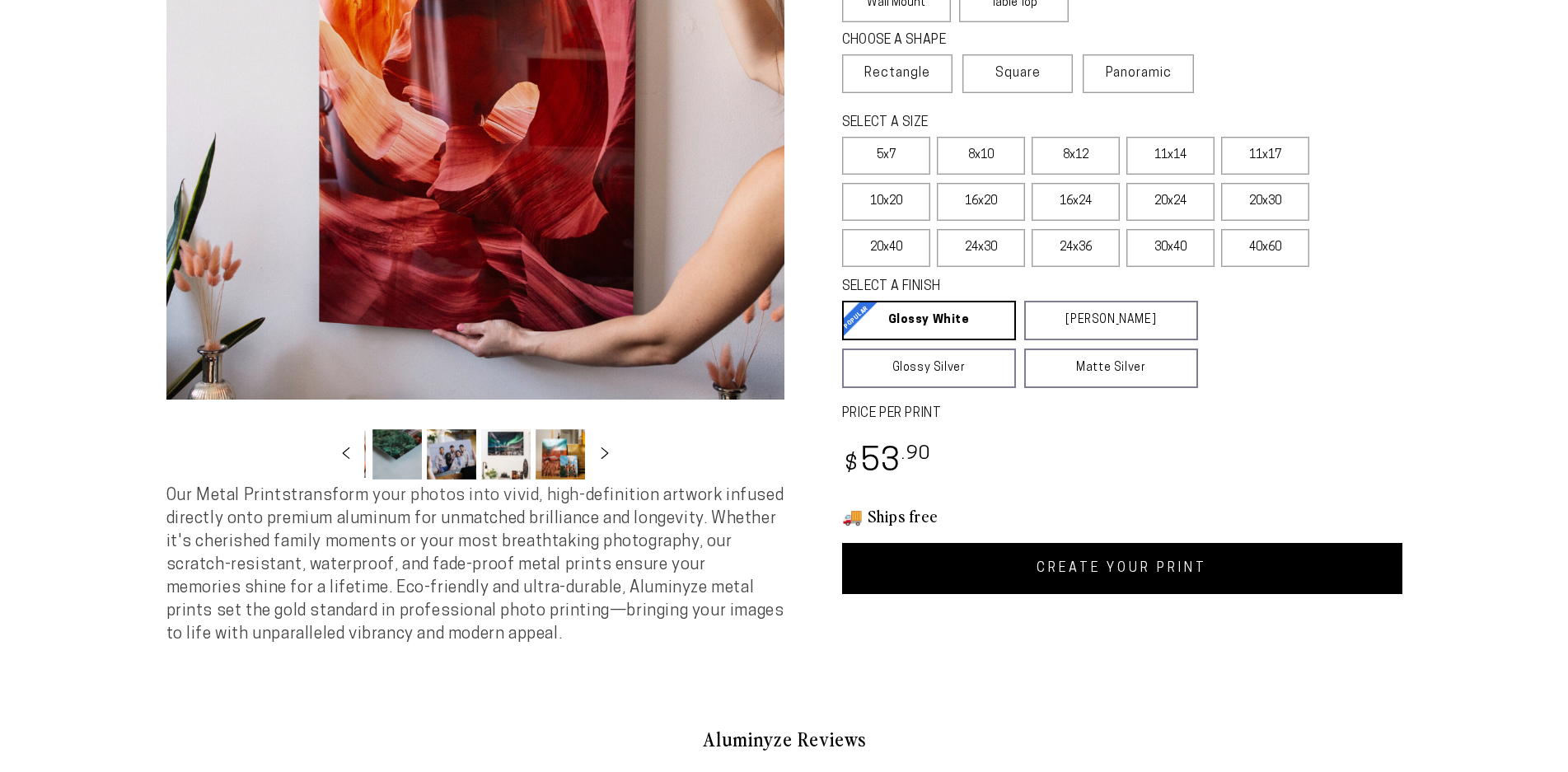
select select "**********"
click at [1089, 163] on label "8x12" at bounding box center [1075, 155] width 88 height 38
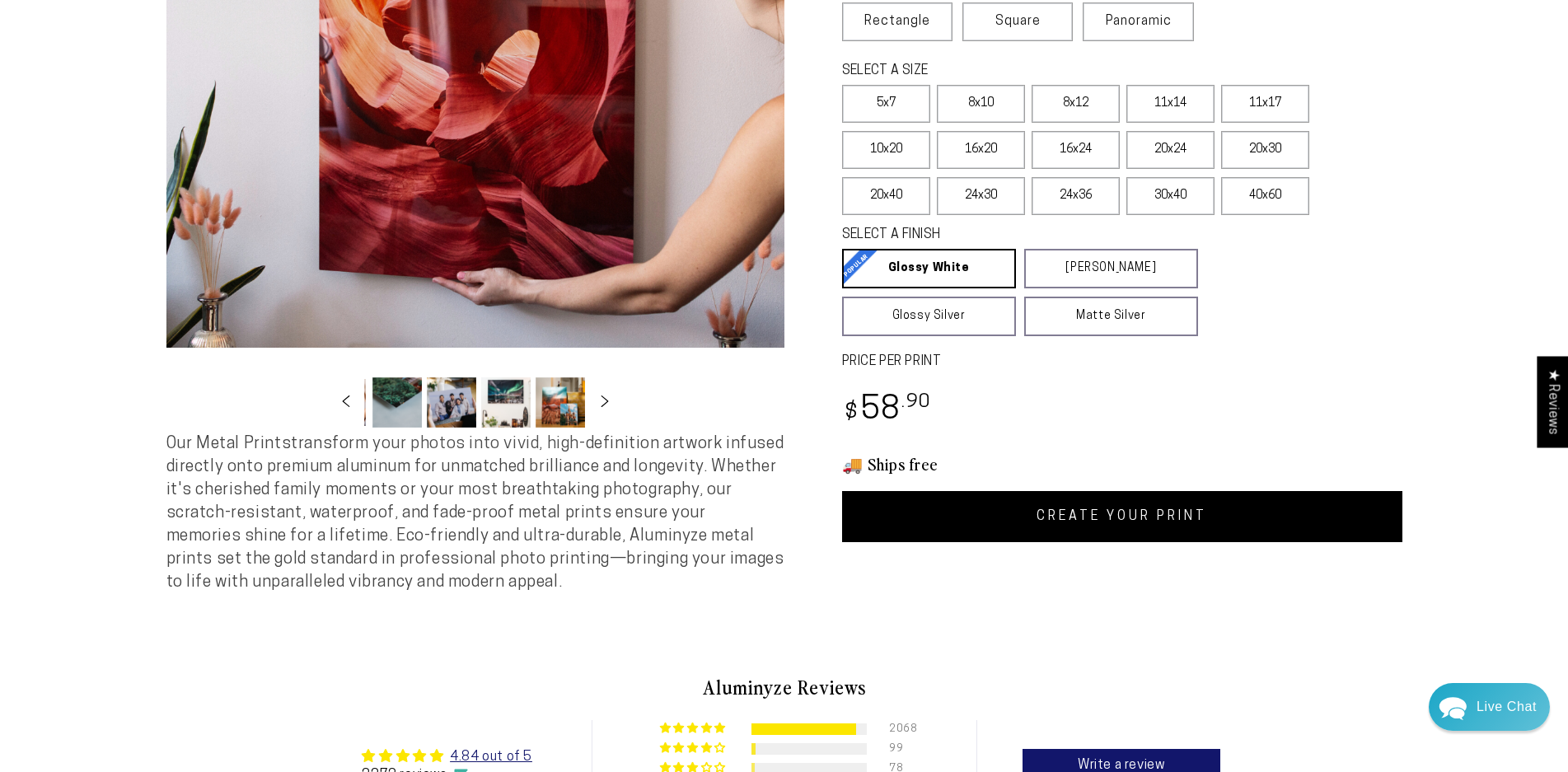
scroll to position [495, 0]
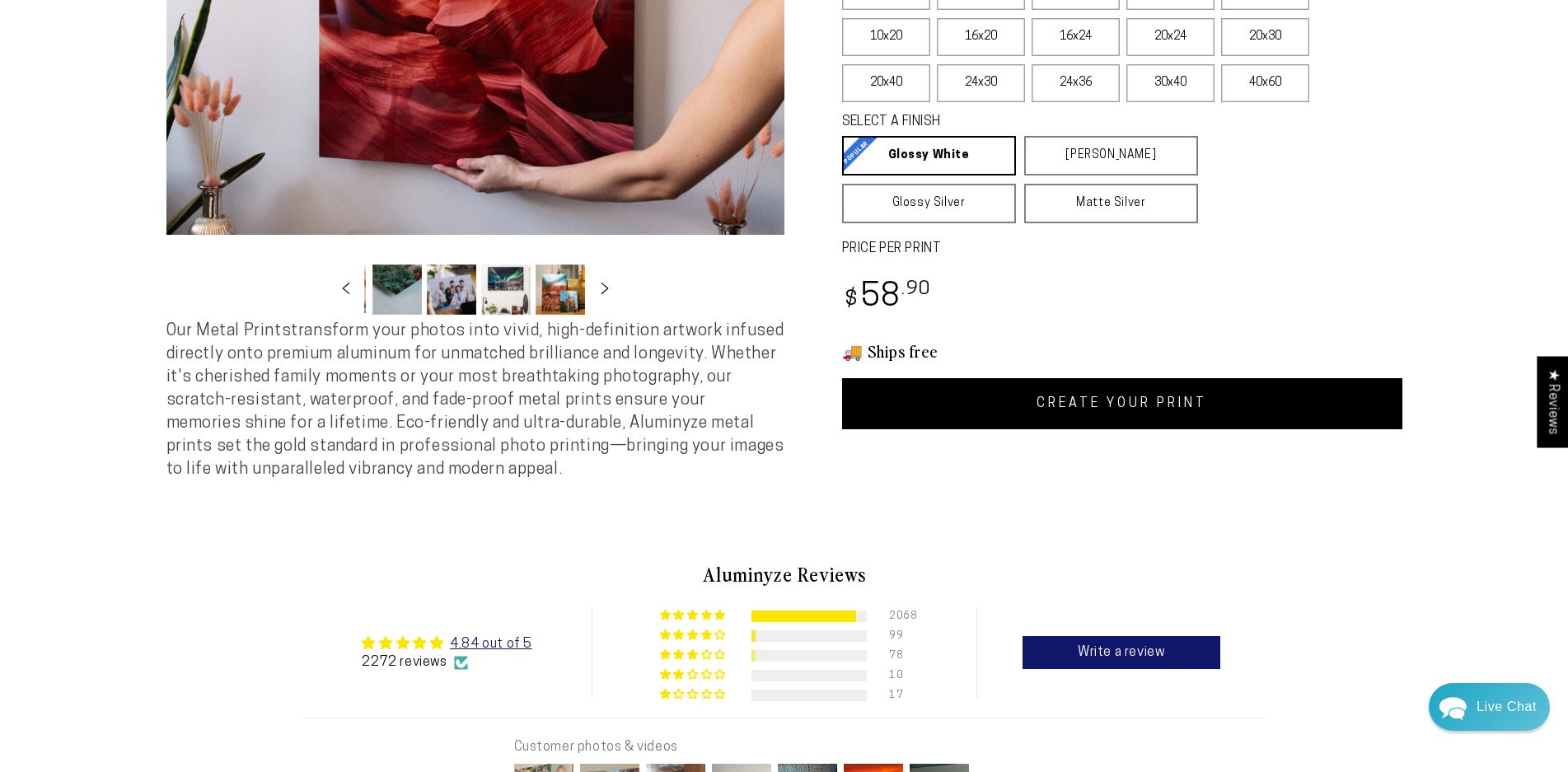
click at [1205, 413] on link "CREATE YOUR PRINT" at bounding box center [1122, 403] width 560 height 51
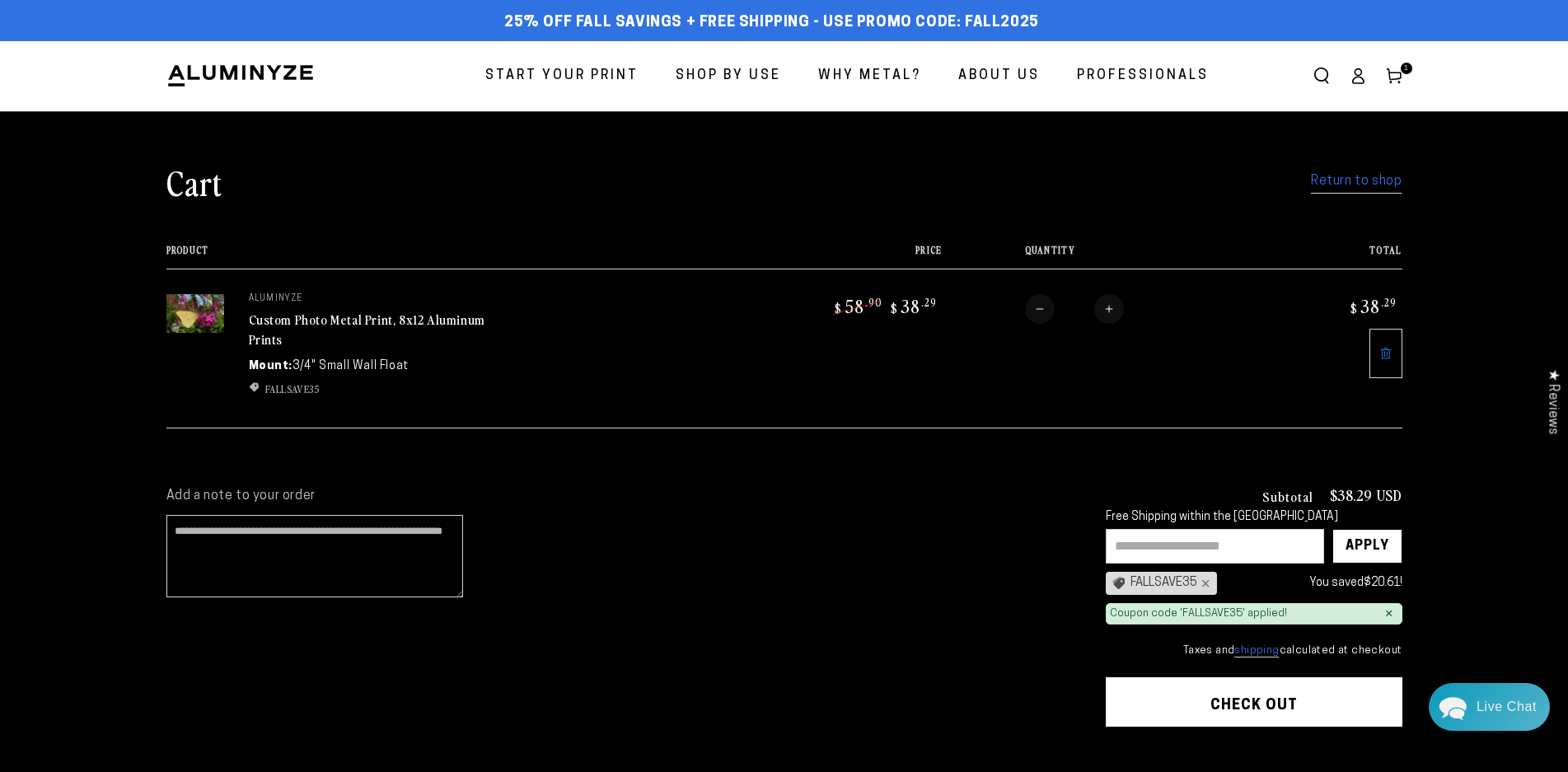
click at [1363, 183] on link "Return to shop" at bounding box center [1356, 181] width 90 height 24
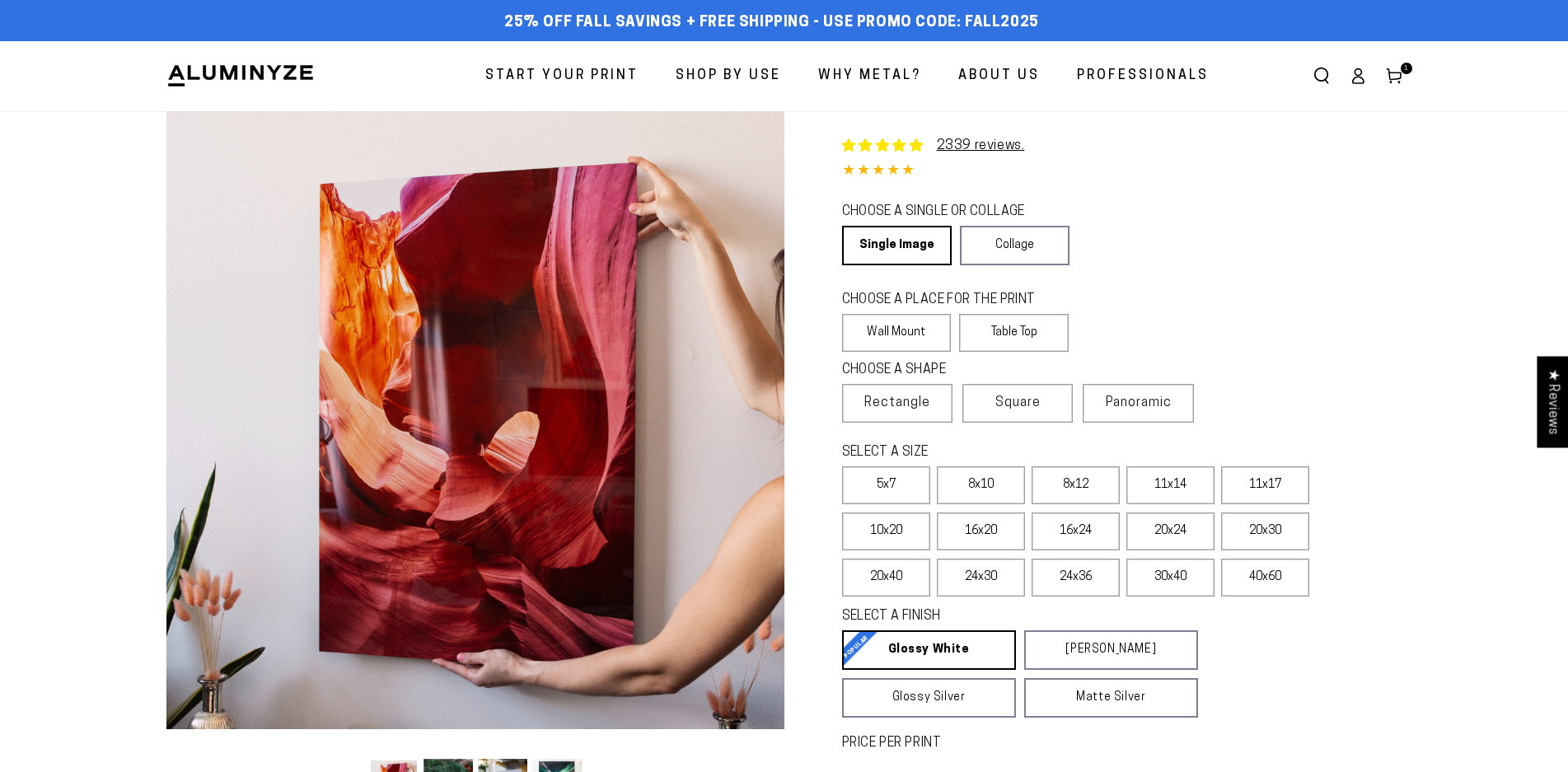
select select "**********"
click at [1086, 481] on label "8x12" at bounding box center [1075, 485] width 88 height 38
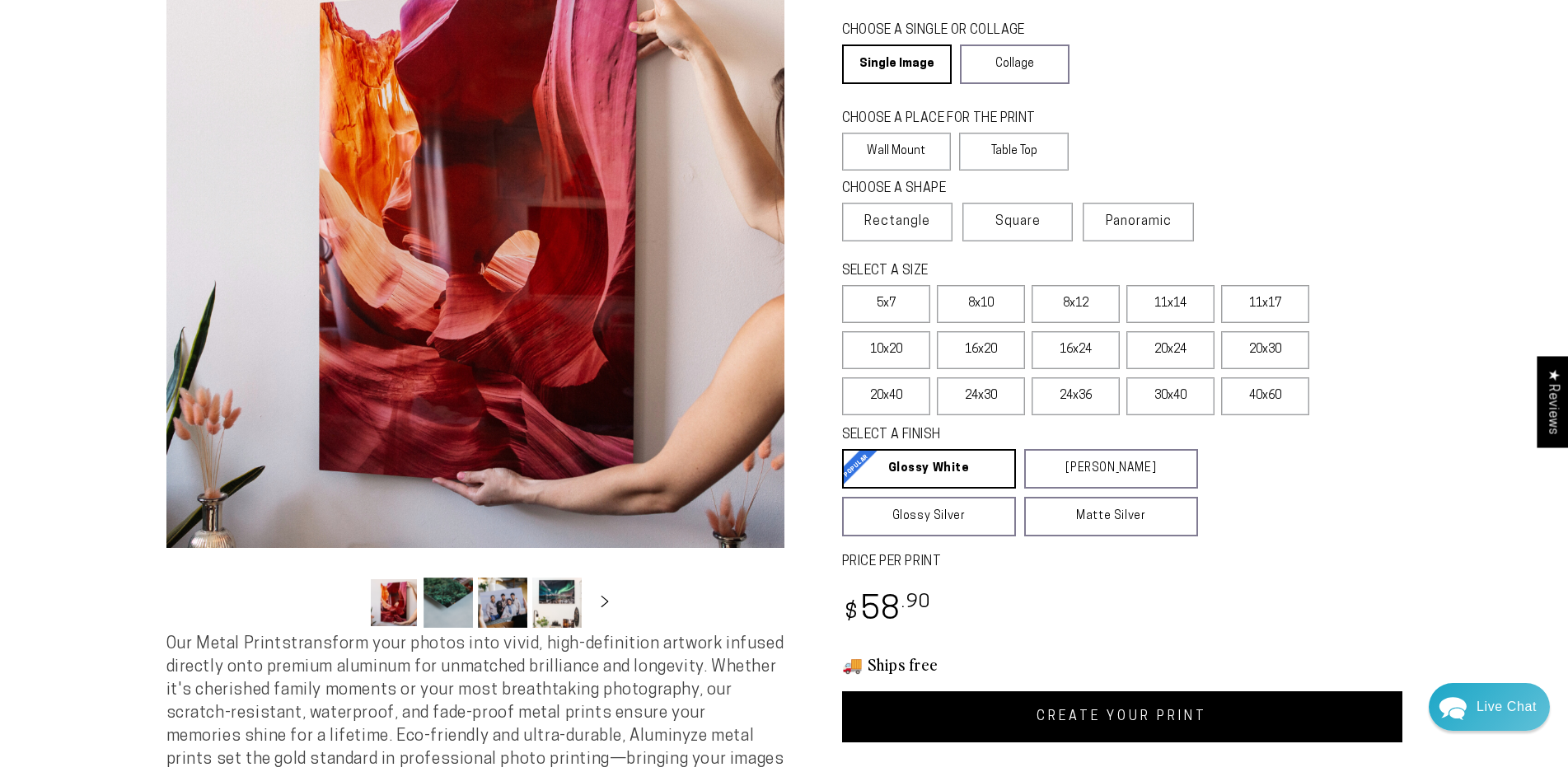
scroll to position [247, 0]
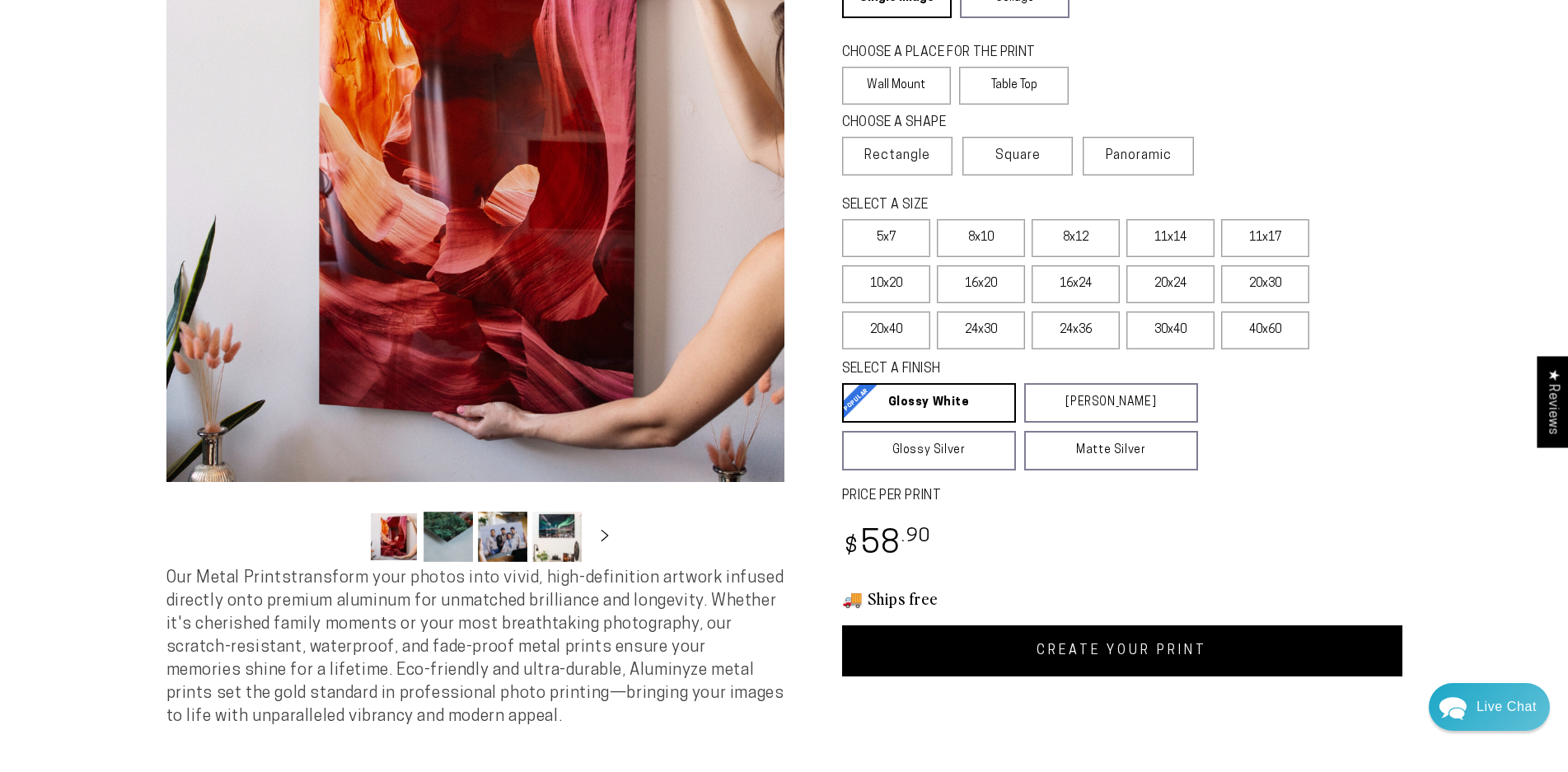
click at [1136, 645] on link "CREATE YOUR PRINT" at bounding box center [1122, 651] width 560 height 51
select select "**********"
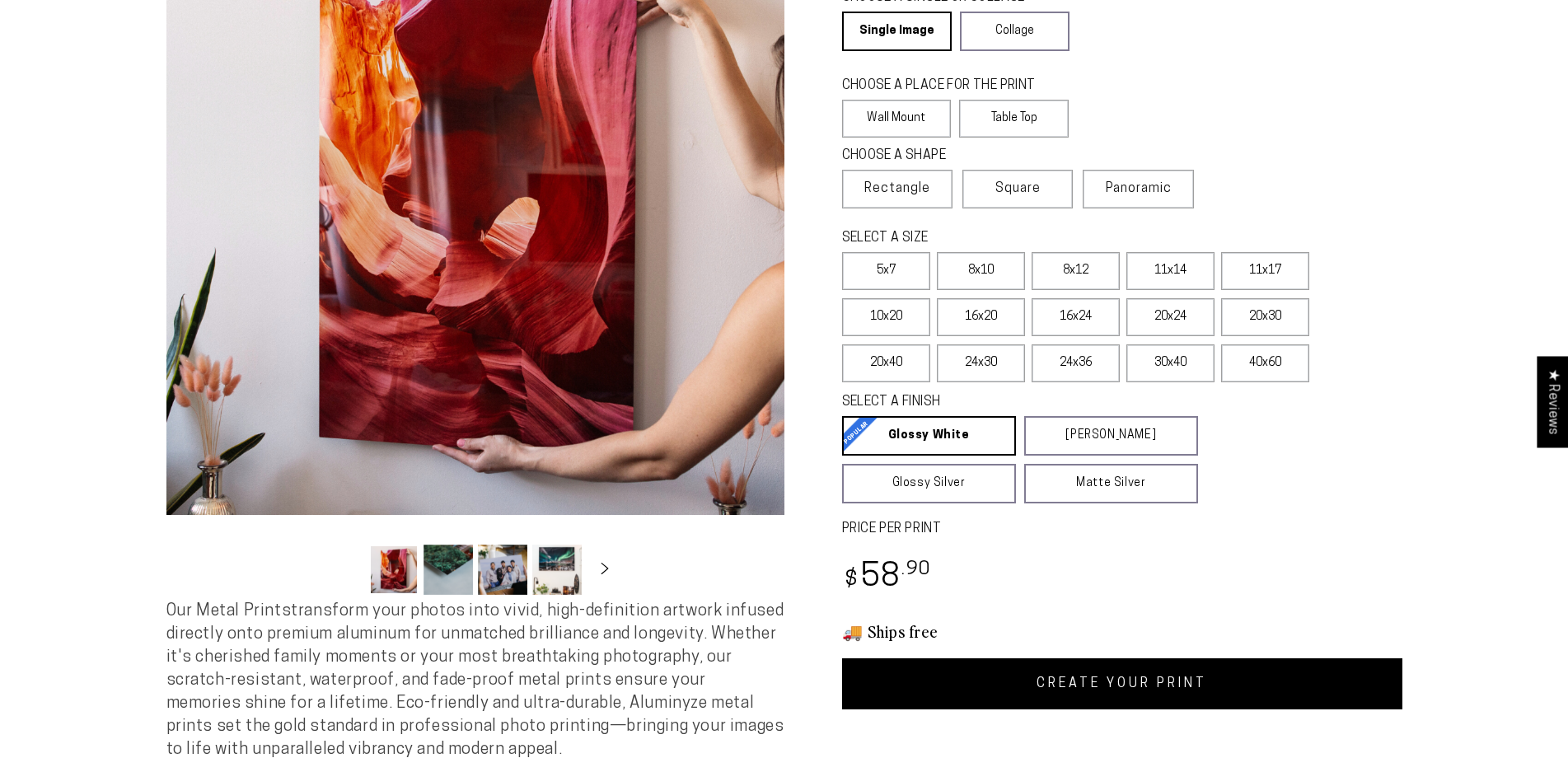
scroll to position [0, 0]
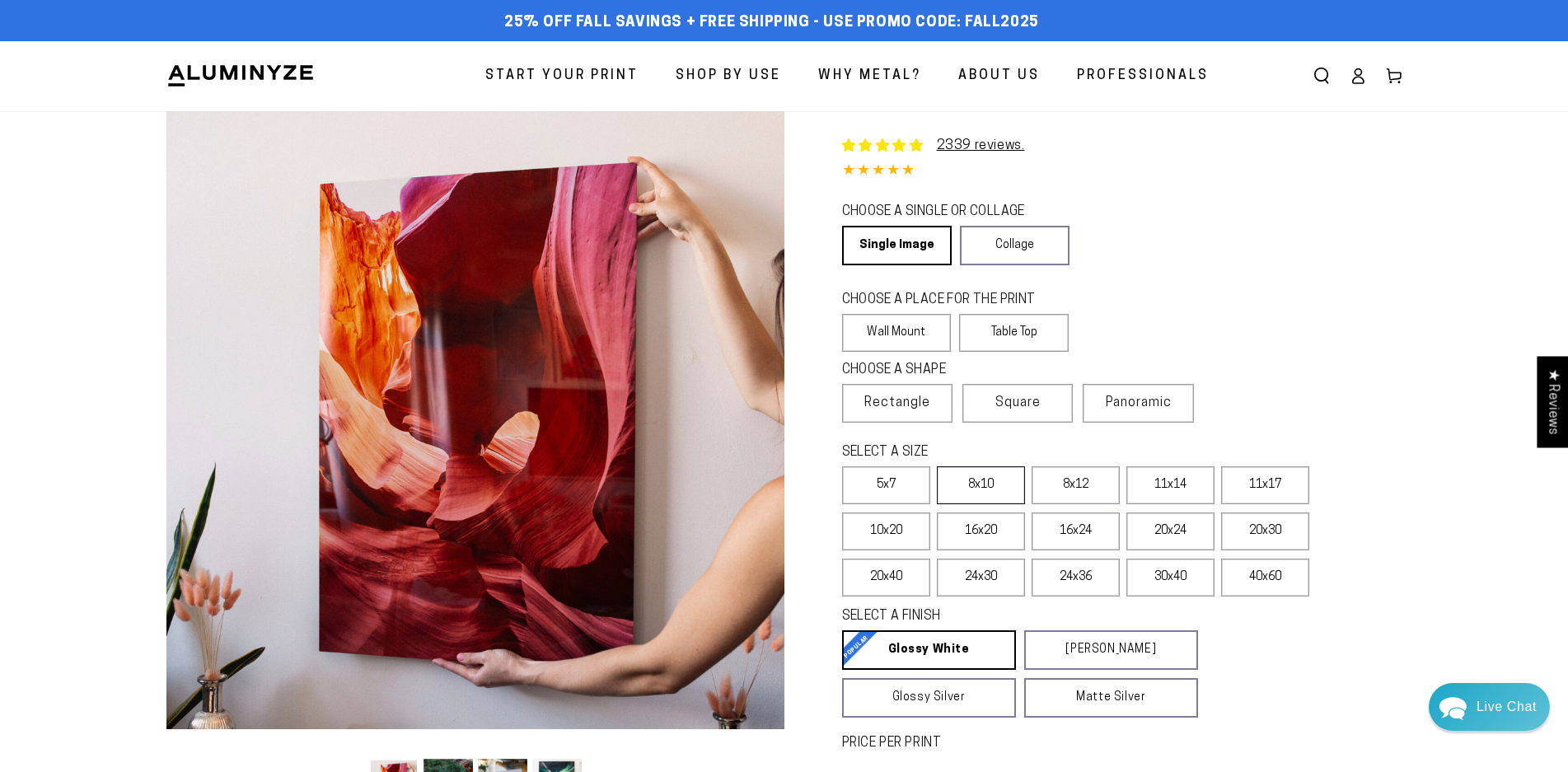
click at [991, 487] on label "8x10" at bounding box center [980, 485] width 88 height 38
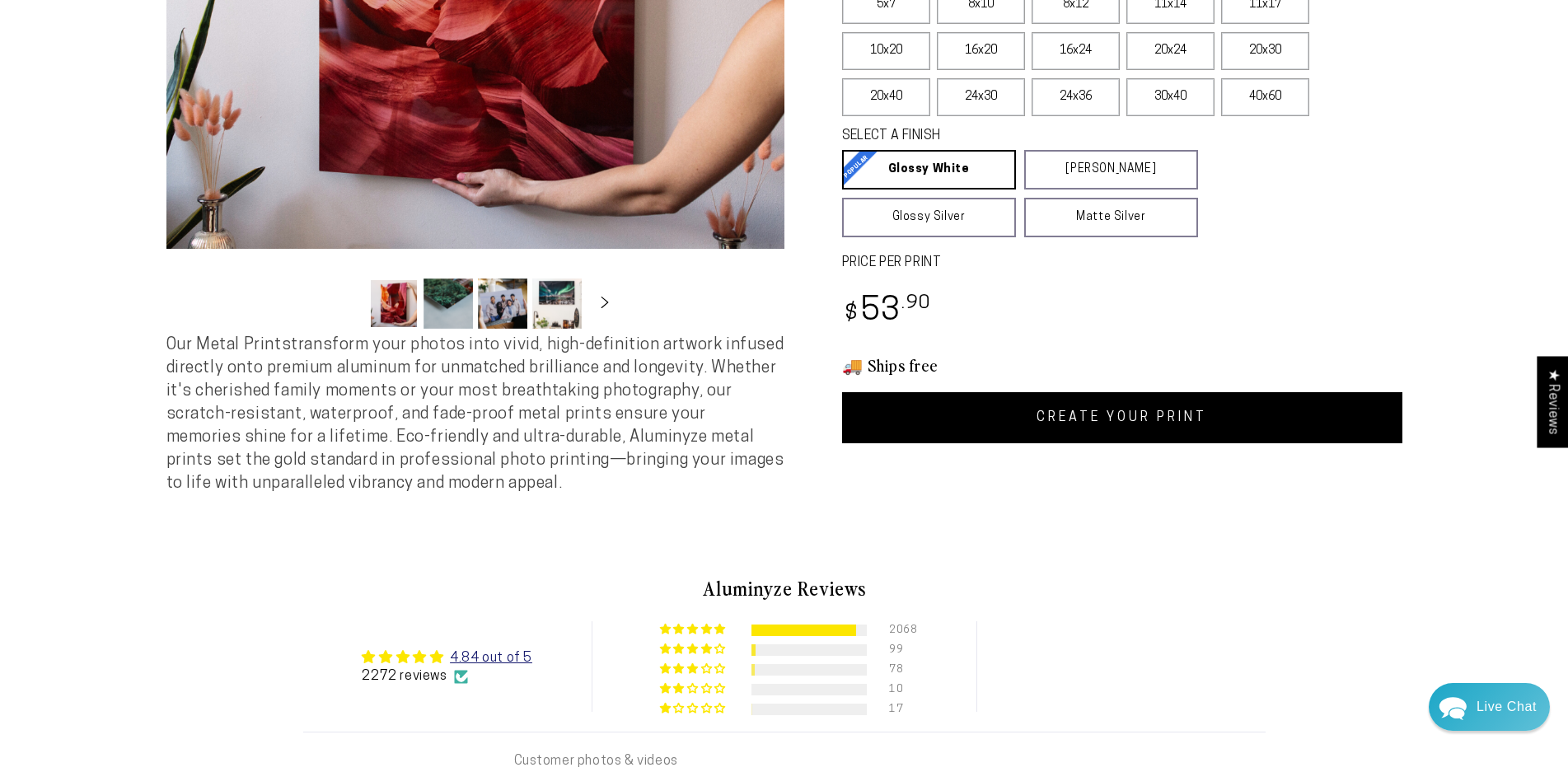
scroll to position [495, 0]
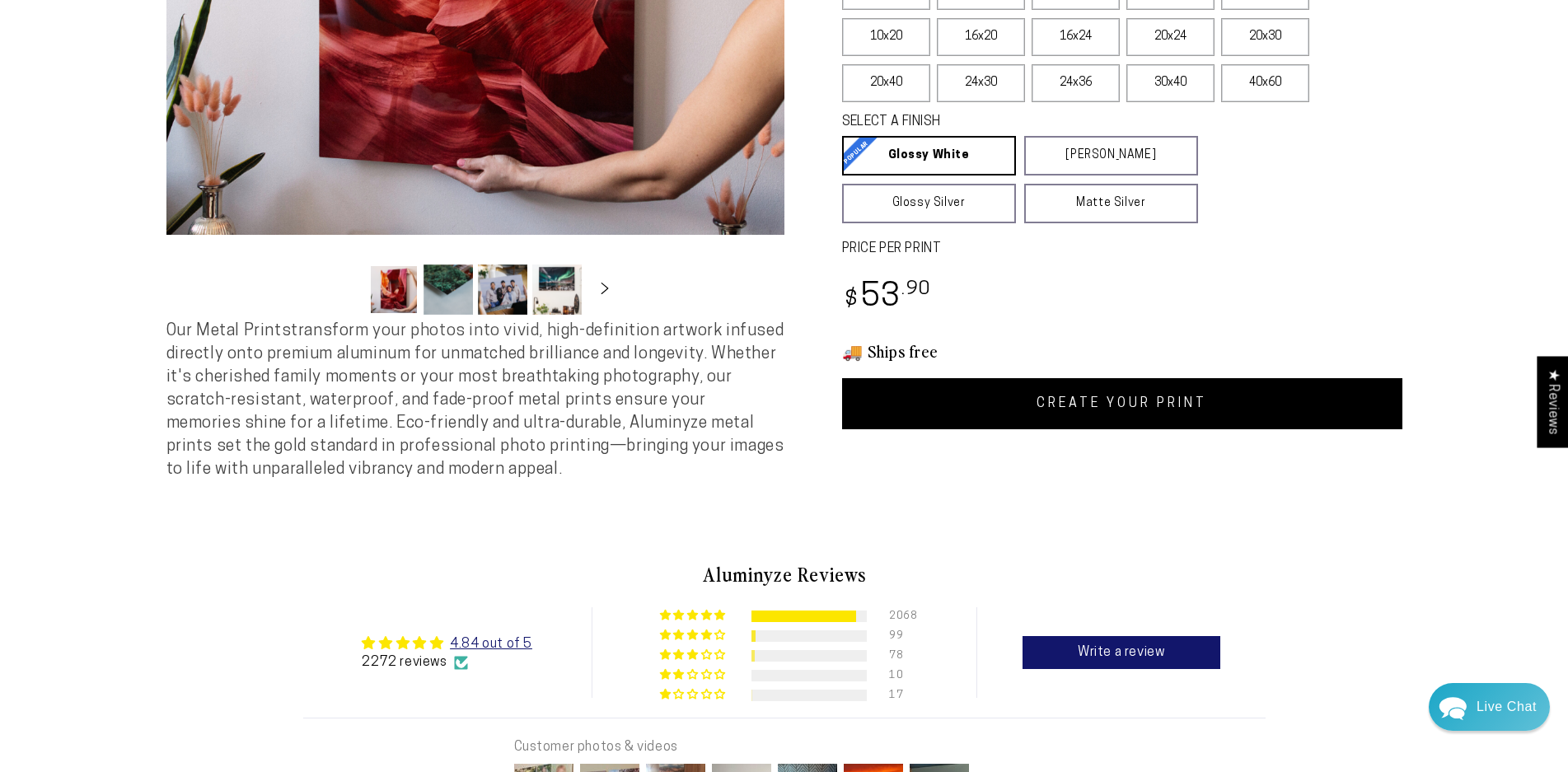
click at [1303, 406] on link "CREATE YOUR PRINT" at bounding box center [1122, 403] width 560 height 51
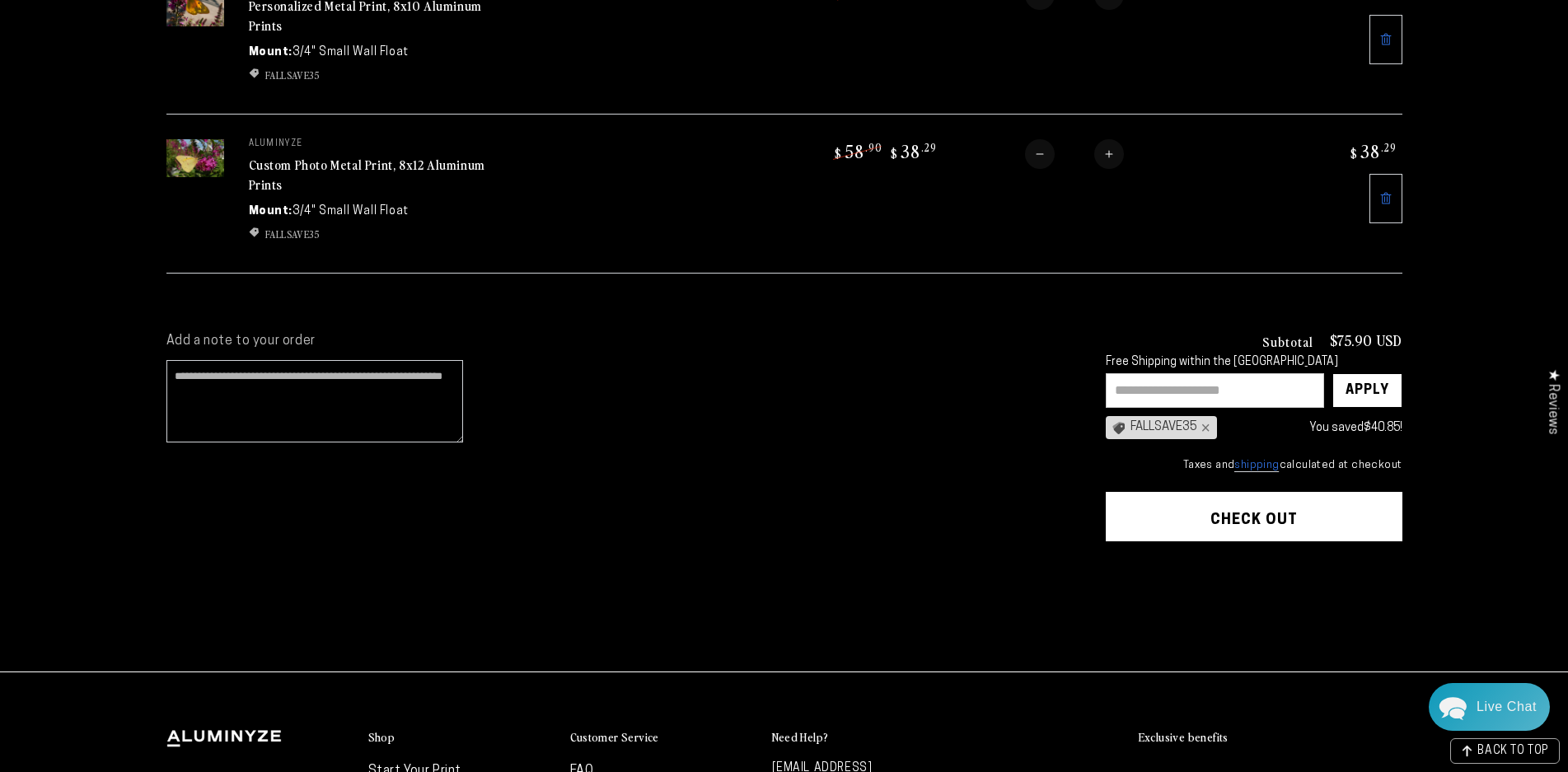
scroll to position [330, 0]
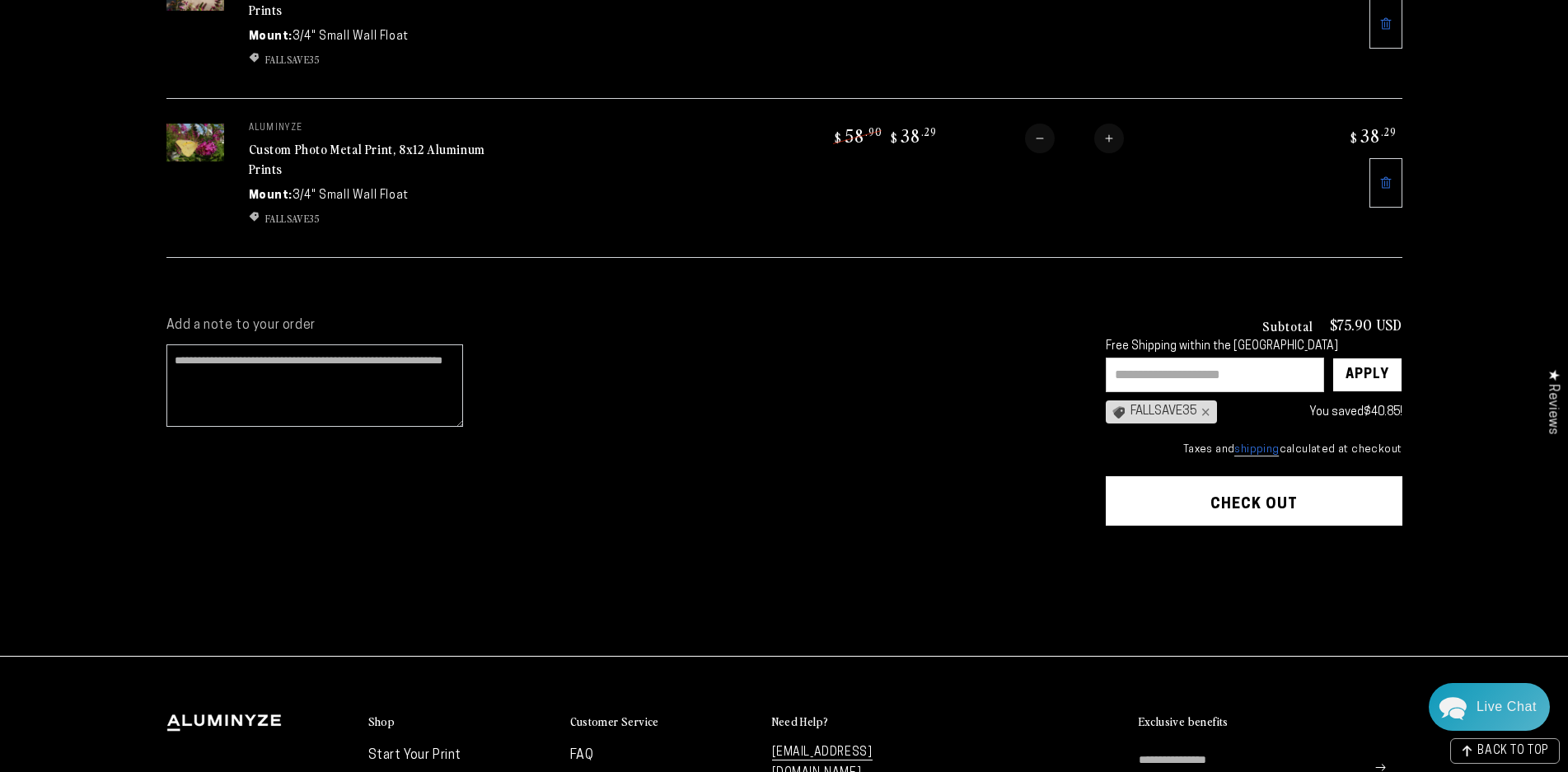
click at [1264, 500] on button "Check out" at bounding box center [1253, 501] width 296 height 50
